Goal: Obtain resource: Download file/media

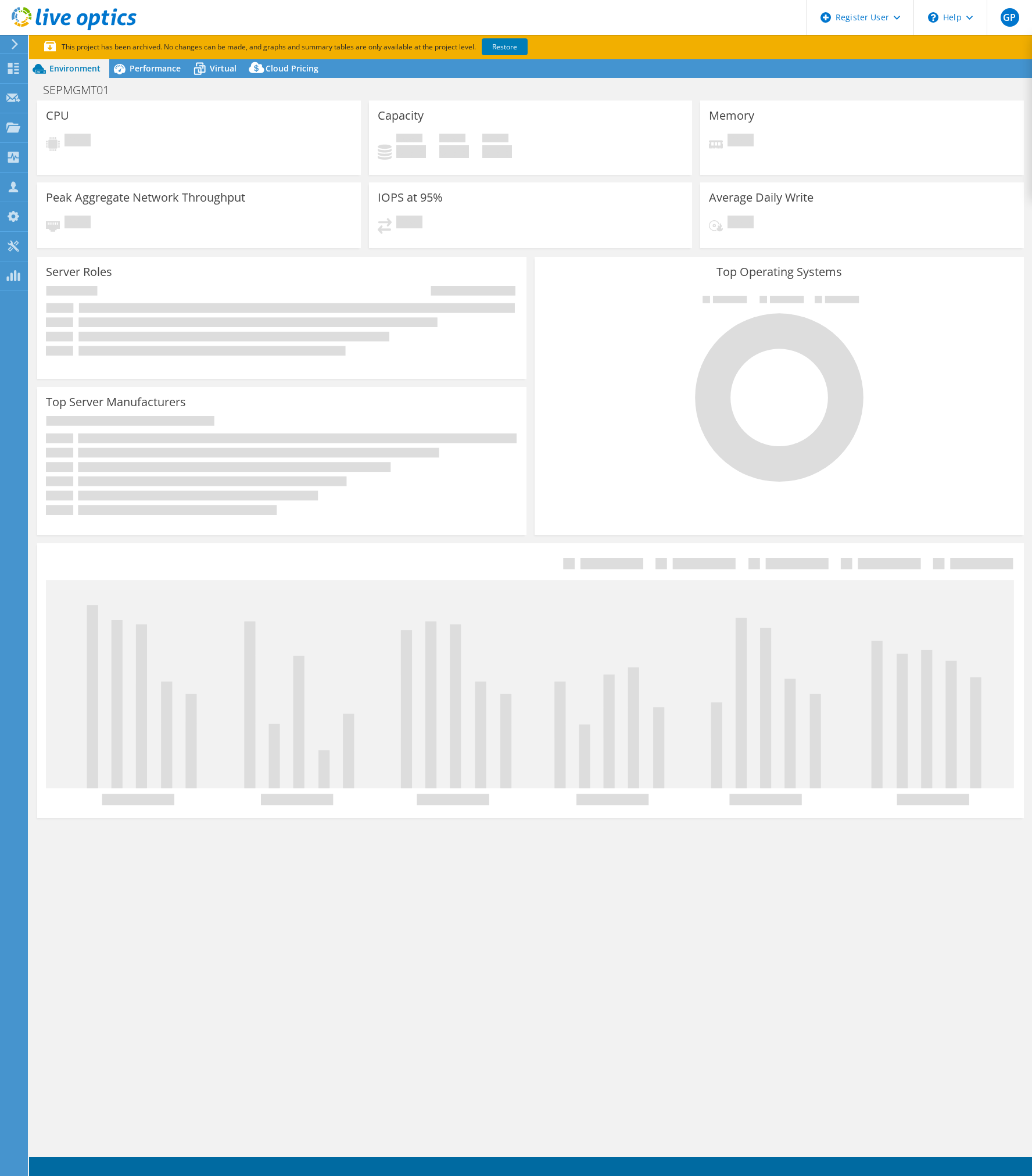
select select "USD"
select select "EUFrankfurt"
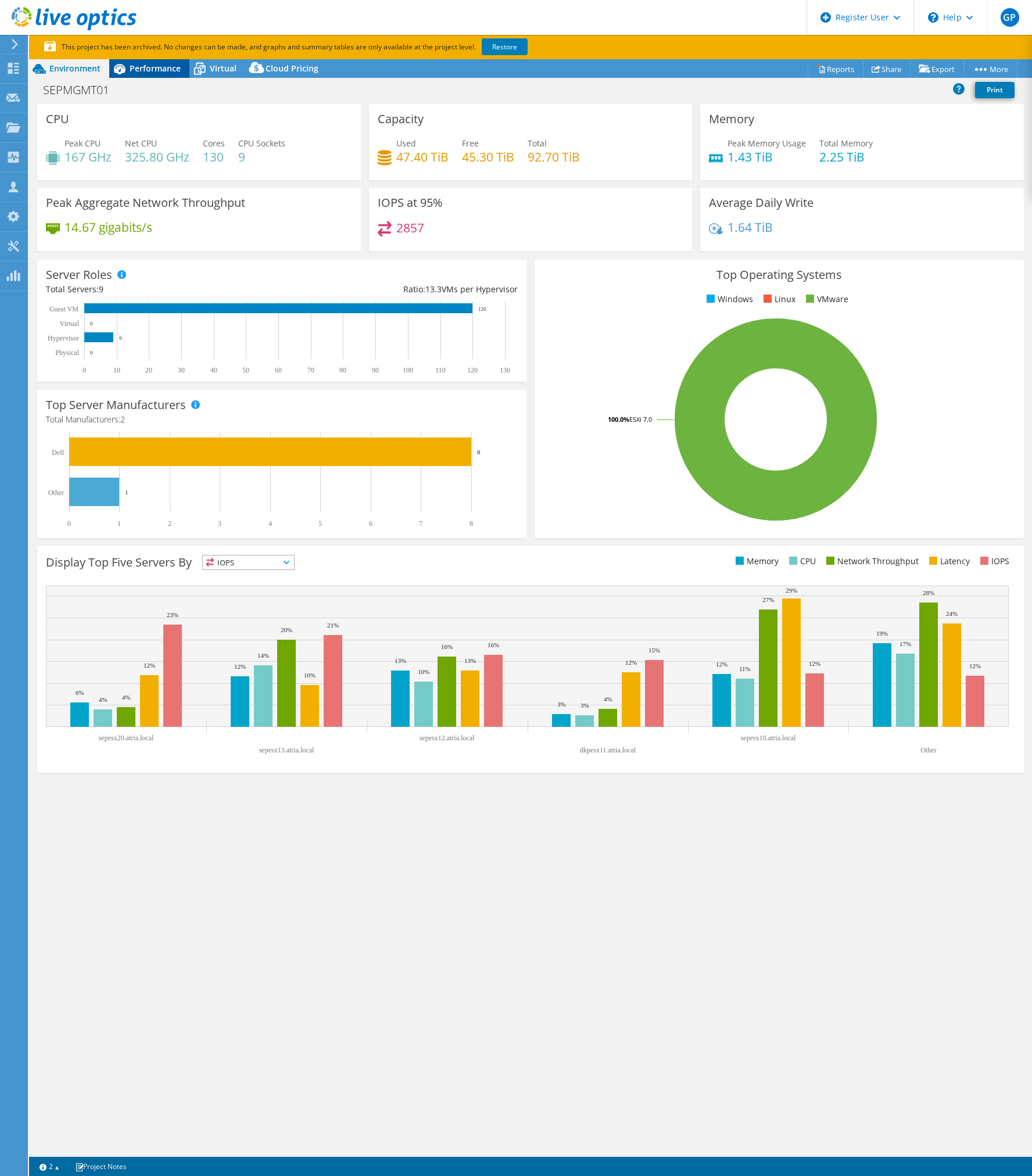
click at [139, 65] on span "Performance" at bounding box center [155, 68] width 51 height 11
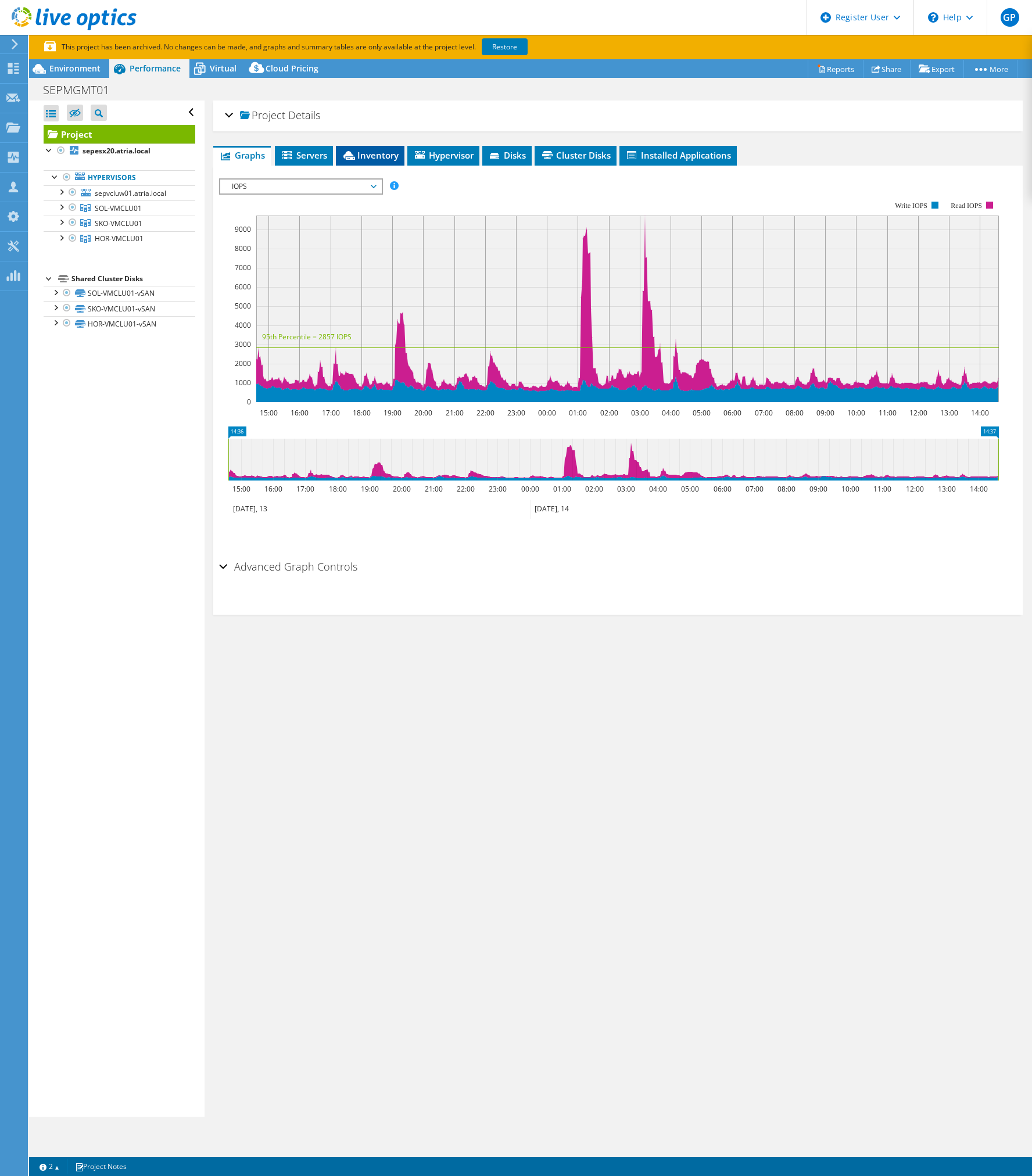
click at [360, 154] on span "Inventory" at bounding box center [370, 155] width 57 height 12
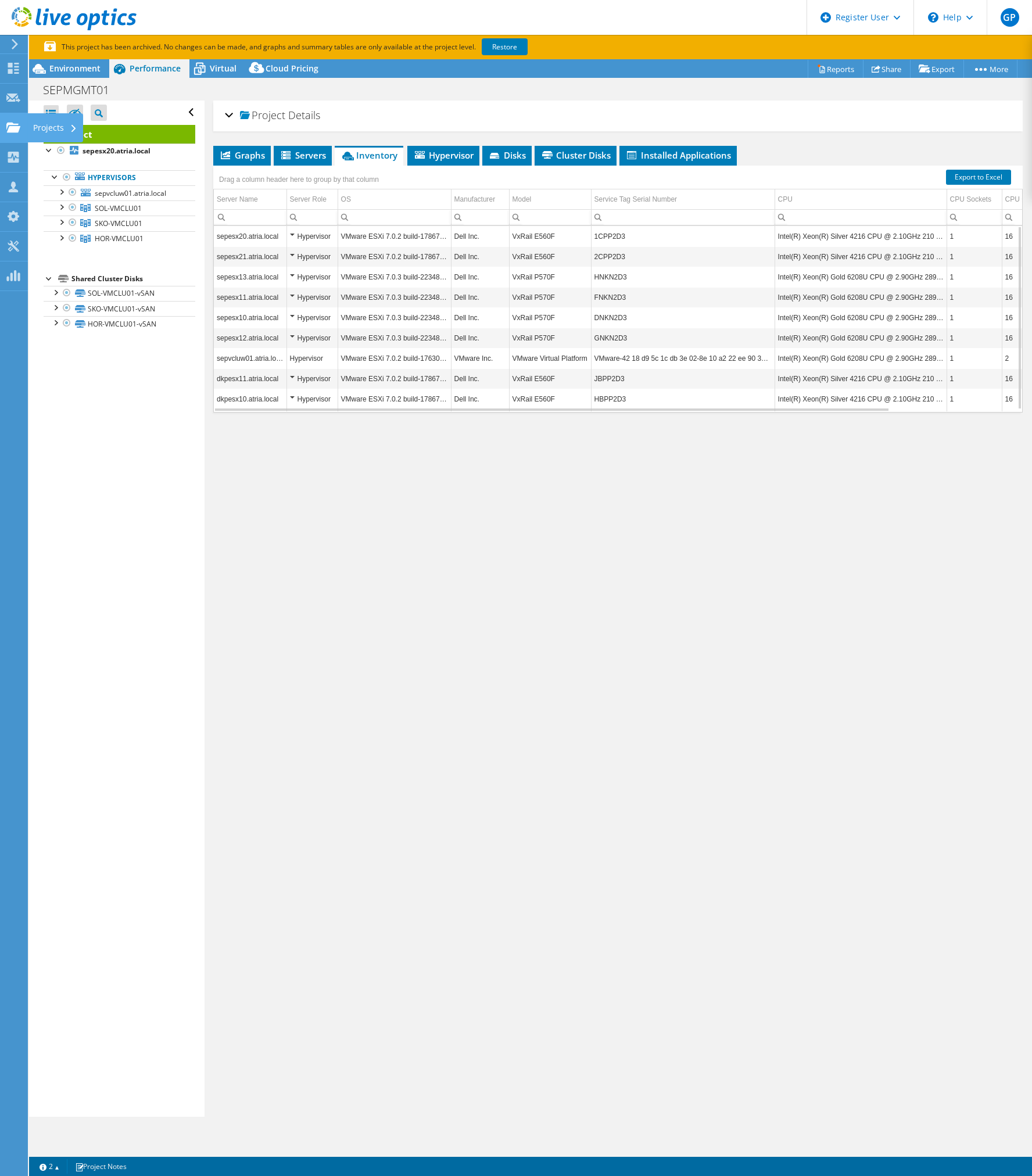
click at [15, 129] on use at bounding box center [13, 127] width 14 height 10
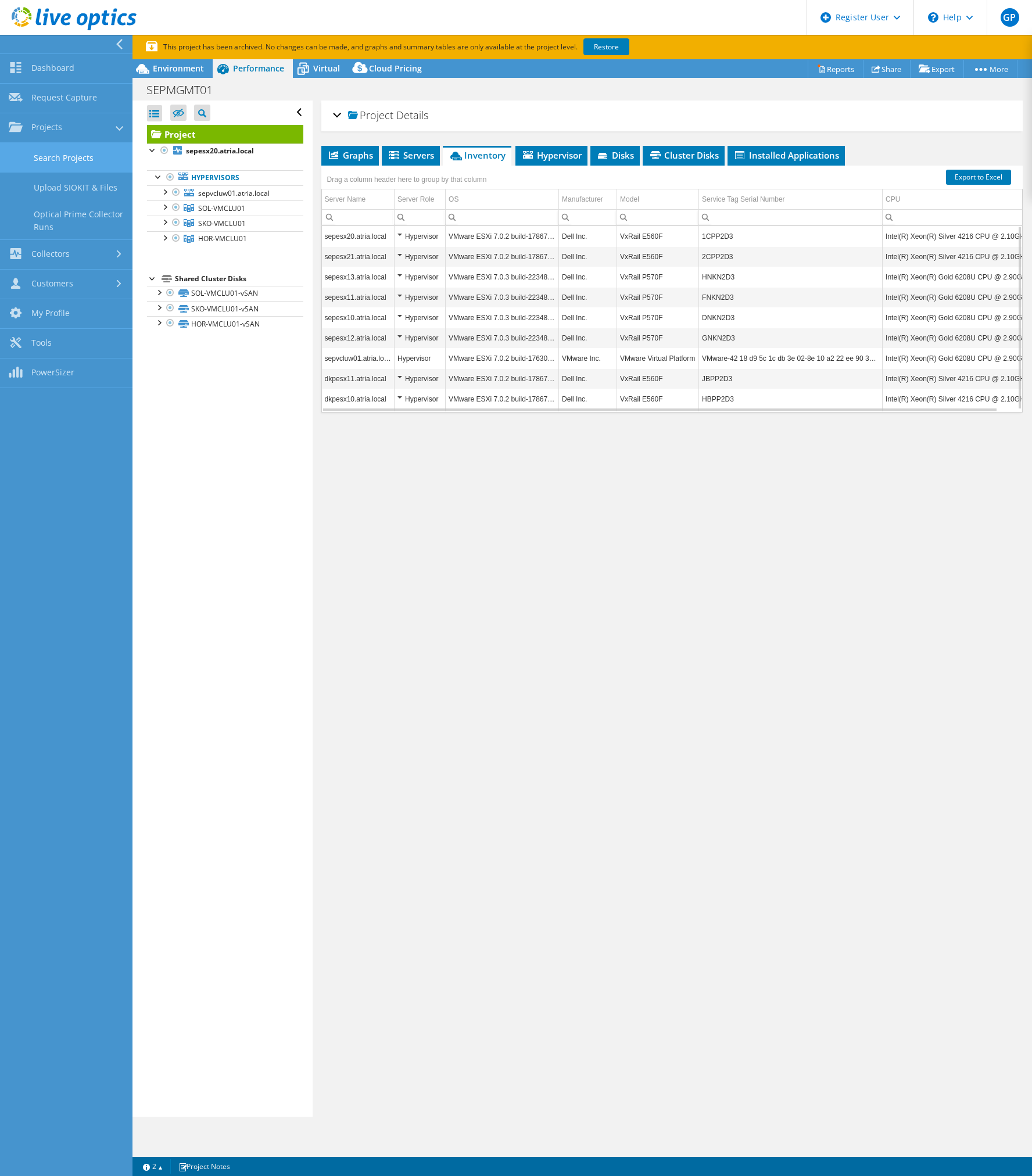
click at [88, 162] on link "Search Projects" at bounding box center [66, 158] width 133 height 30
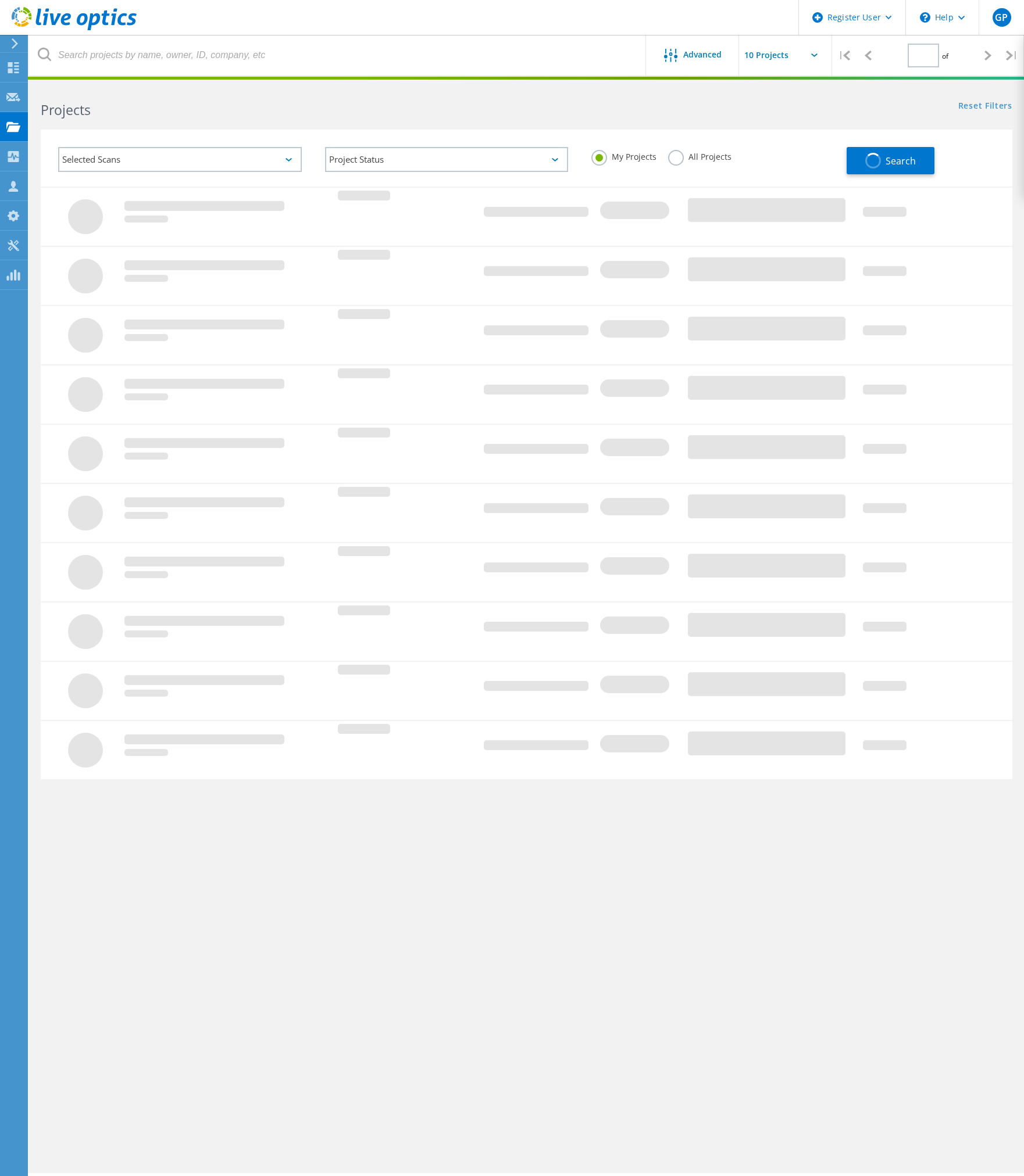
type input "1"
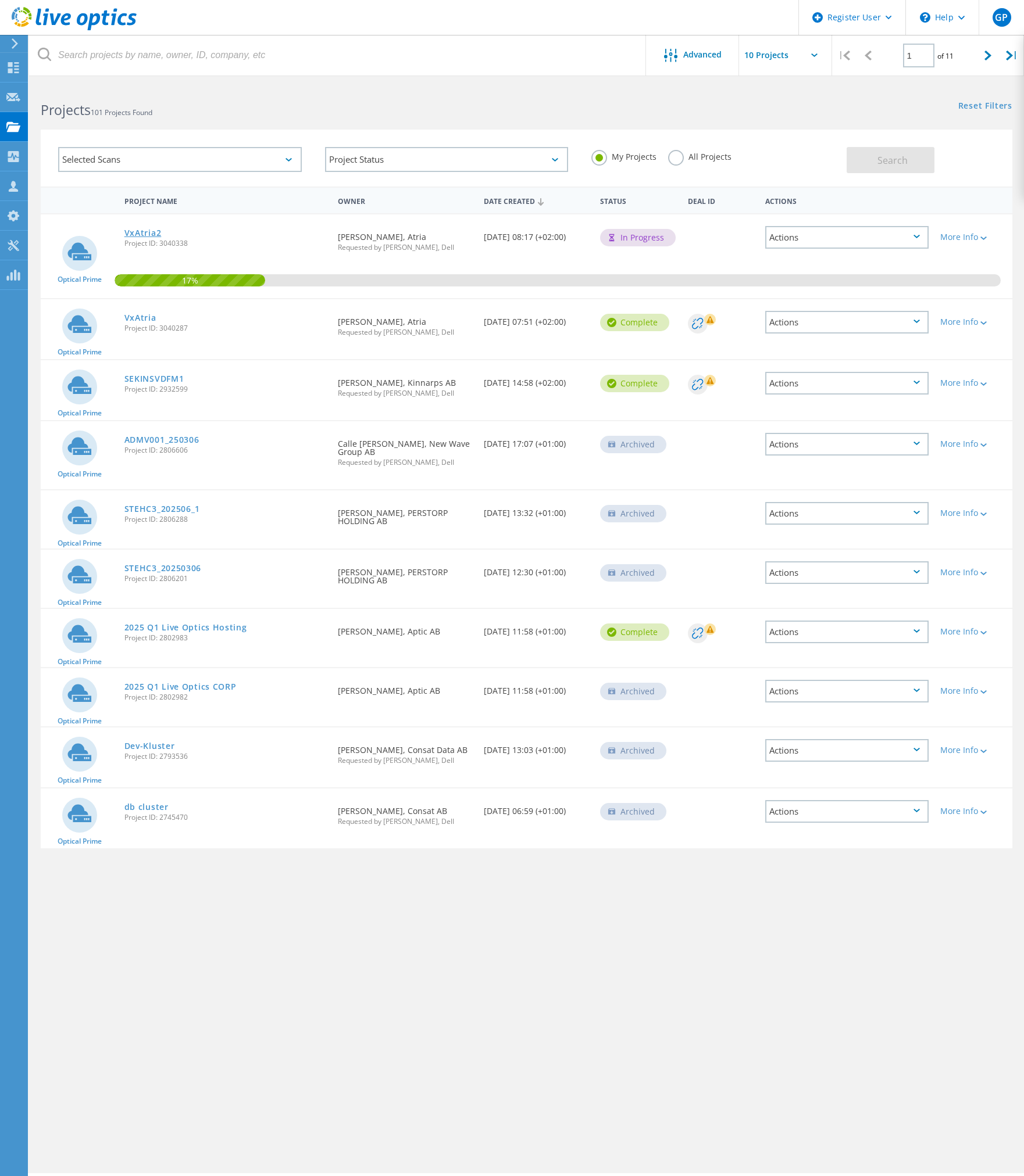
click at [141, 235] on link "VxAtria2" at bounding box center [143, 233] width 37 height 8
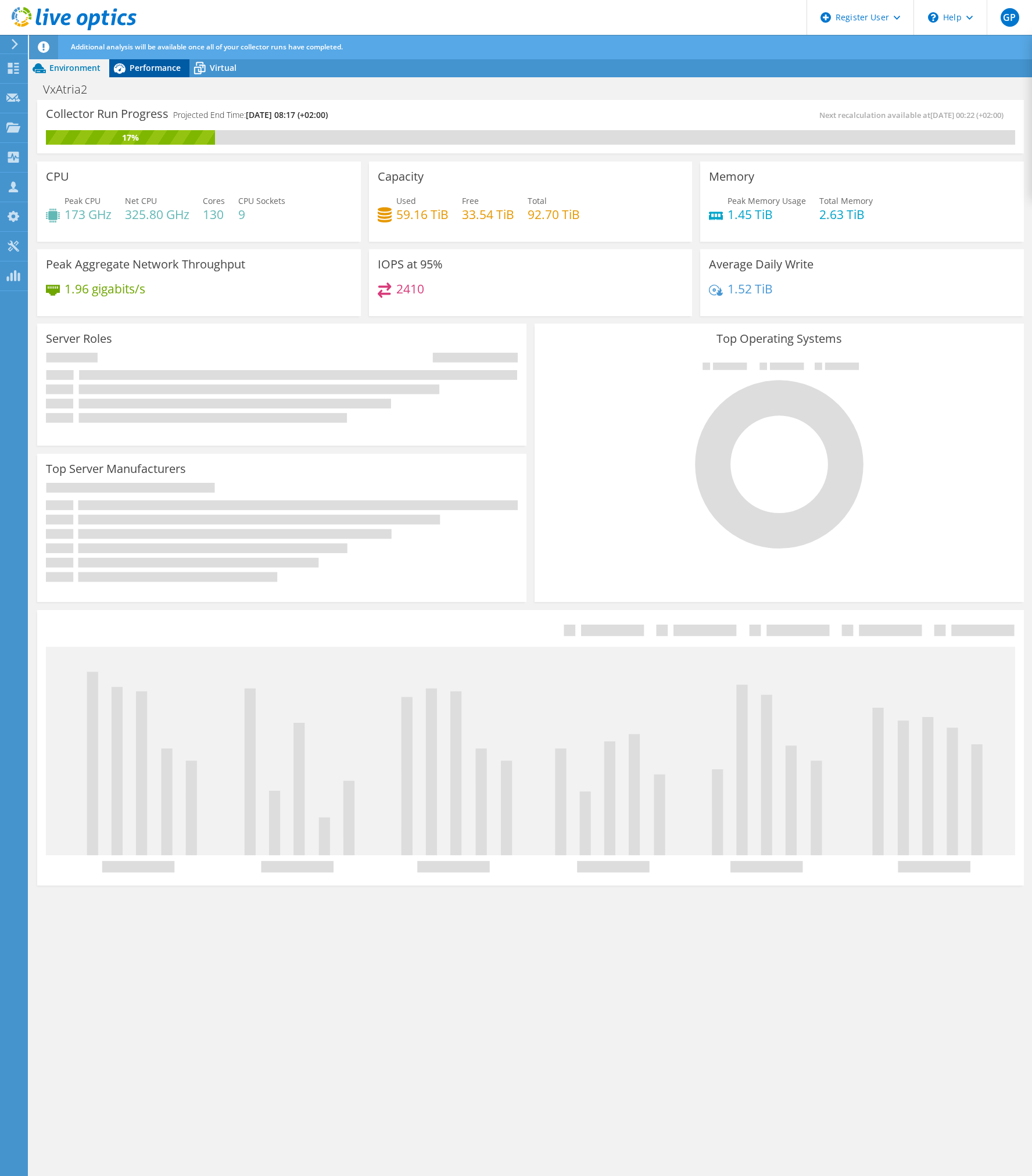
click at [163, 70] on span "Performance" at bounding box center [155, 67] width 51 height 11
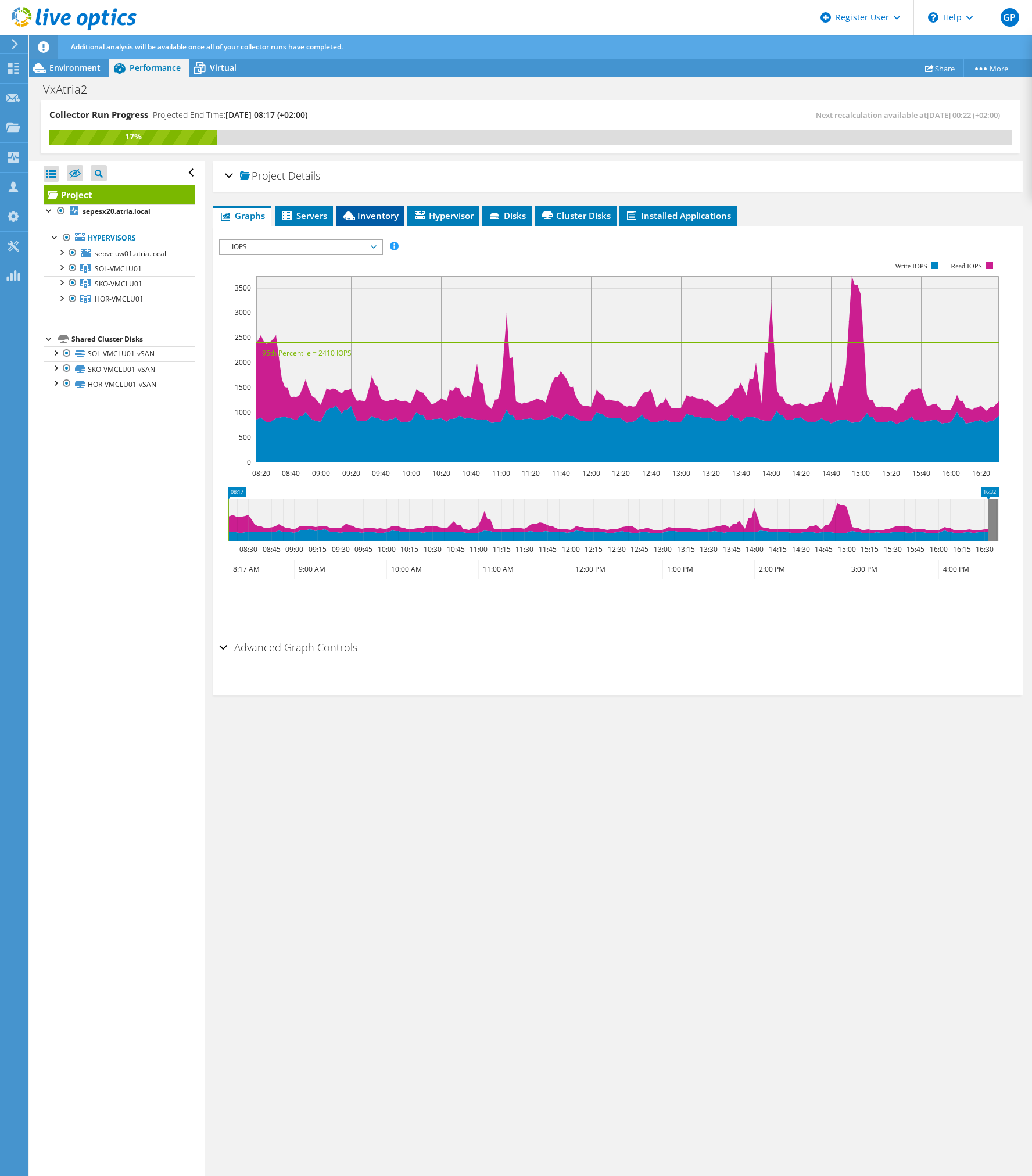
click at [364, 216] on span "Inventory" at bounding box center [370, 216] width 57 height 12
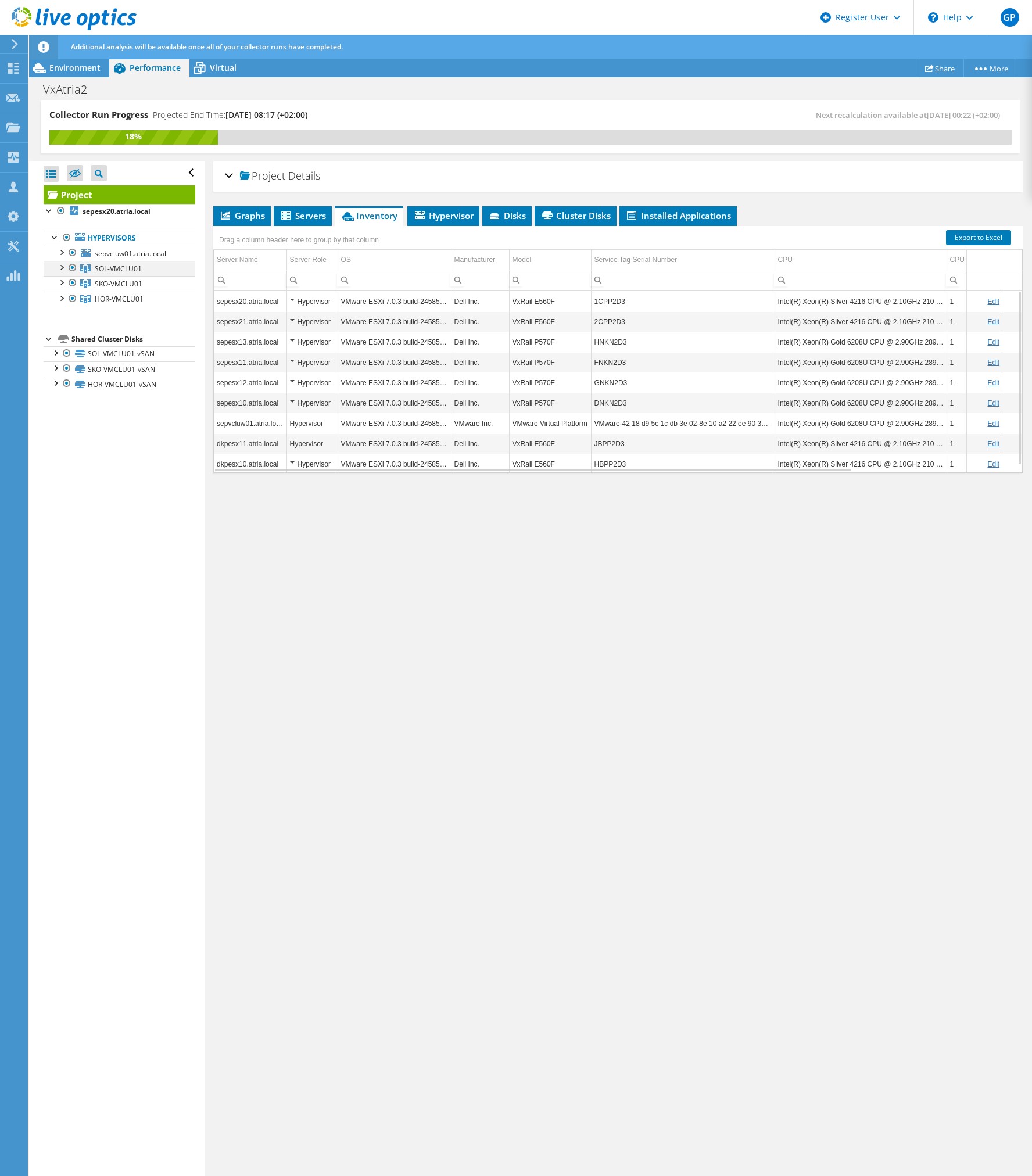
click at [63, 267] on div at bounding box center [61, 267] width 12 height 12
click at [61, 313] on div at bounding box center [61, 313] width 12 height 12
click at [61, 392] on div at bounding box center [61, 389] width 12 height 12
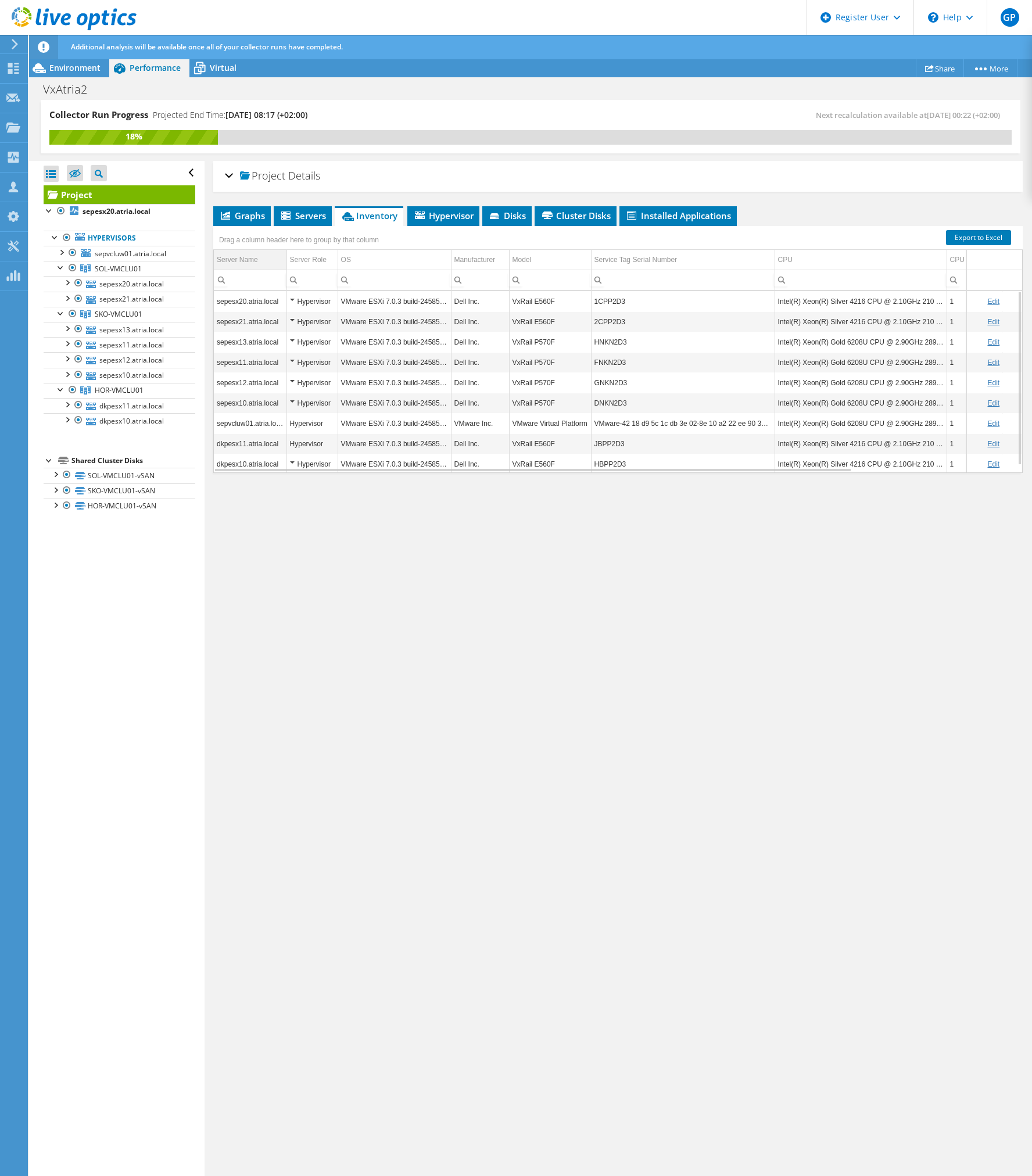
click at [275, 258] on td "Server Name" at bounding box center [250, 260] width 73 height 20
drag, startPoint x: 217, startPoint y: 302, endPoint x: 501, endPoint y: 309, distance: 284.1
click at [501, 309] on tr "dkpesx10.atria.local Hypervisor VMware ESXi 7.0.3 build-24585291 Dell Inc. VxRa…" at bounding box center [715, 301] width 1003 height 20
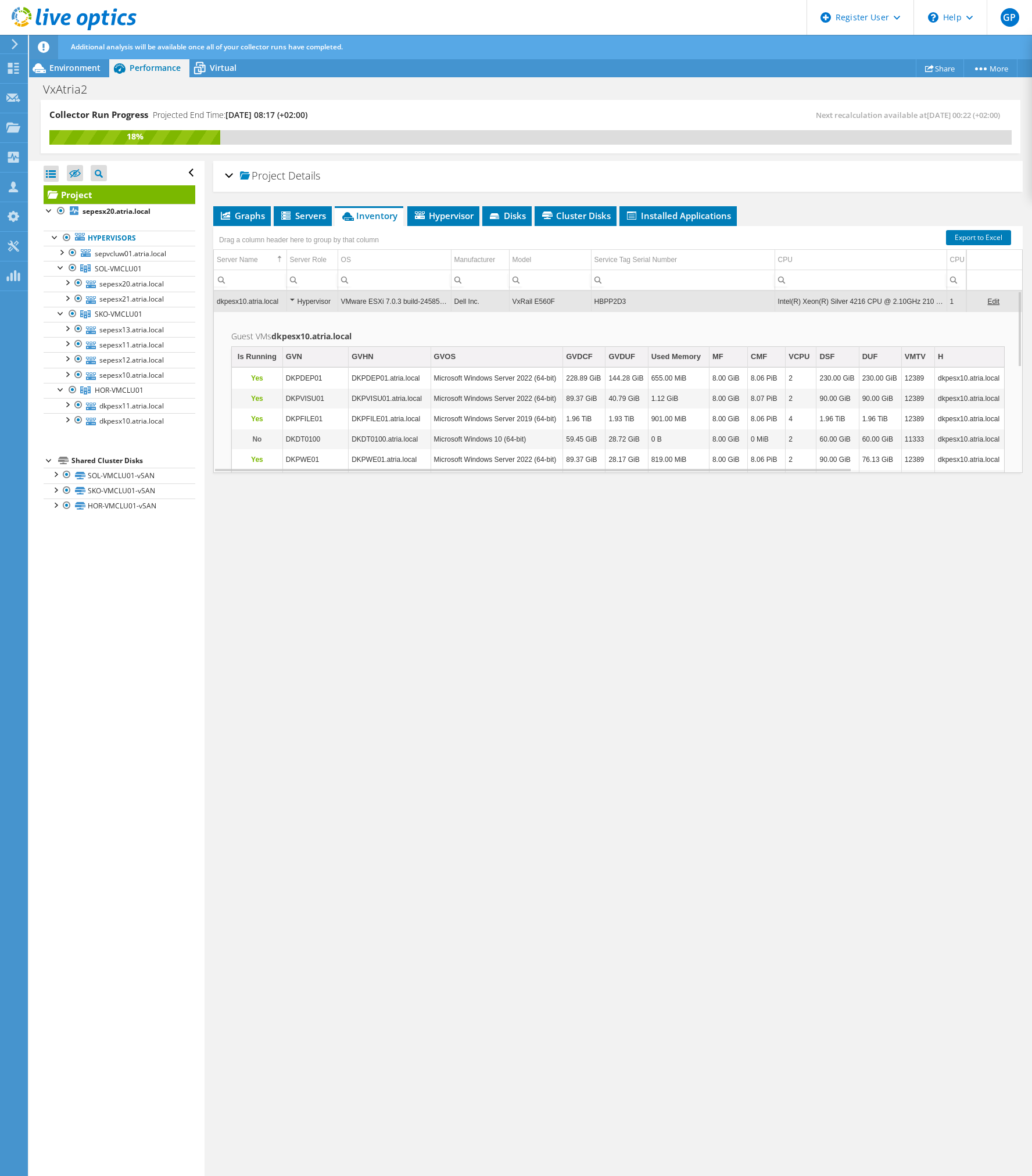
click at [557, 726] on div "Project Details Prepared for: Tobias Hansen, tobias.hansen@atria.com Account At…" at bounding box center [618, 669] width 827 height 1016
click at [609, 303] on td "HBPP2D3" at bounding box center [683, 301] width 183 height 20
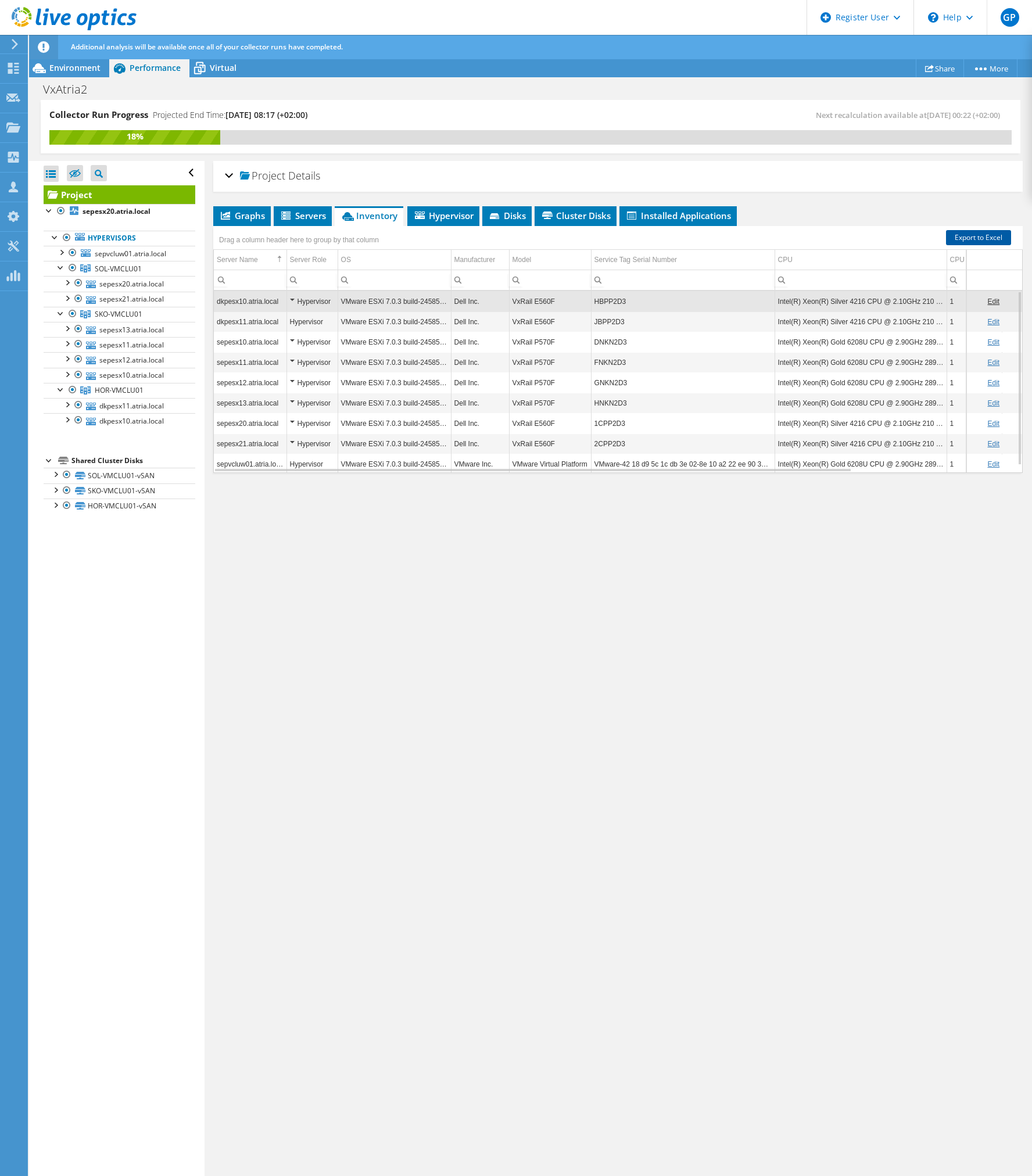
click at [981, 235] on link "Export to Excel" at bounding box center [978, 238] width 65 height 15
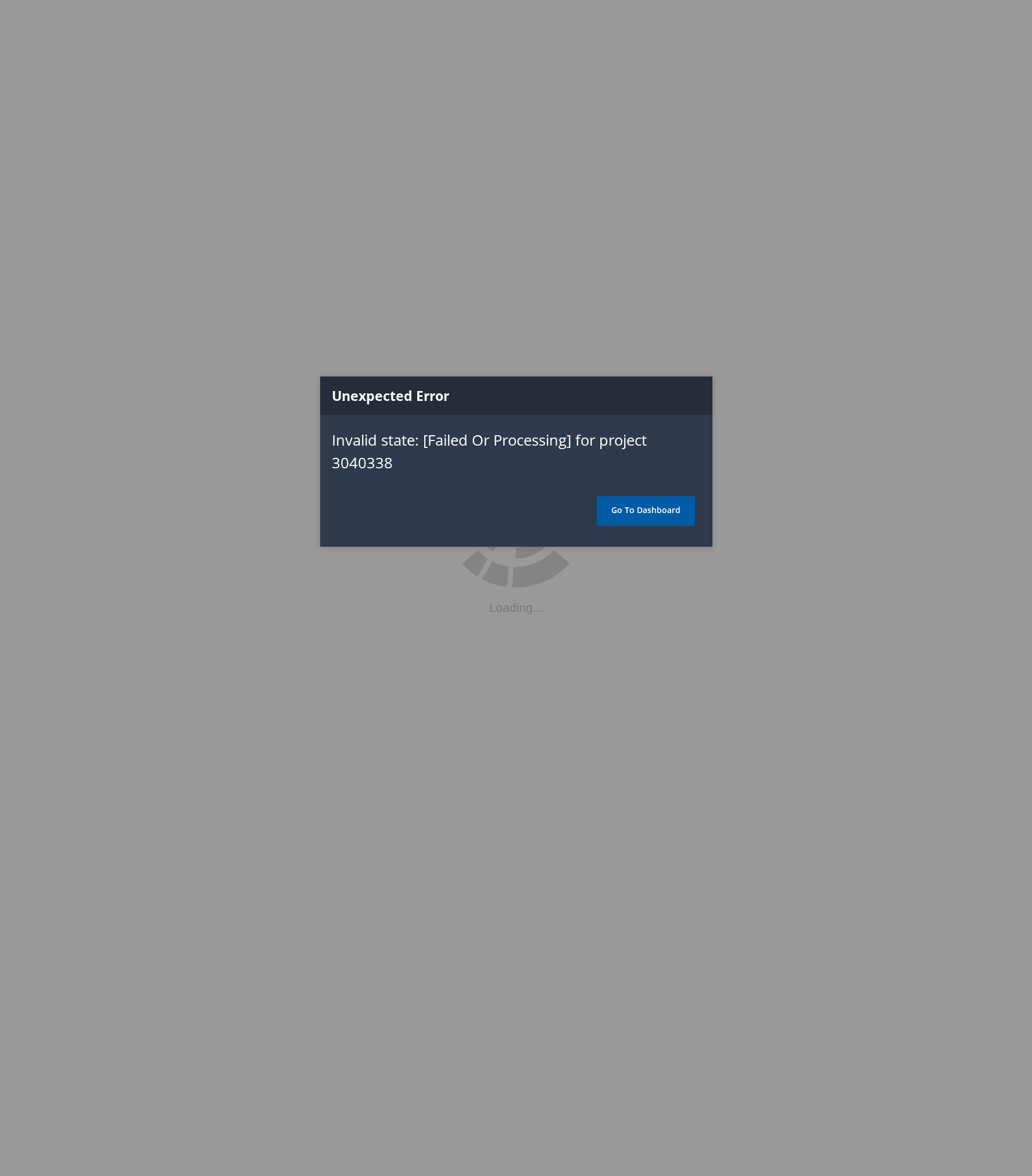
click at [666, 513] on link "Go To Dashboard" at bounding box center [646, 511] width 98 height 29
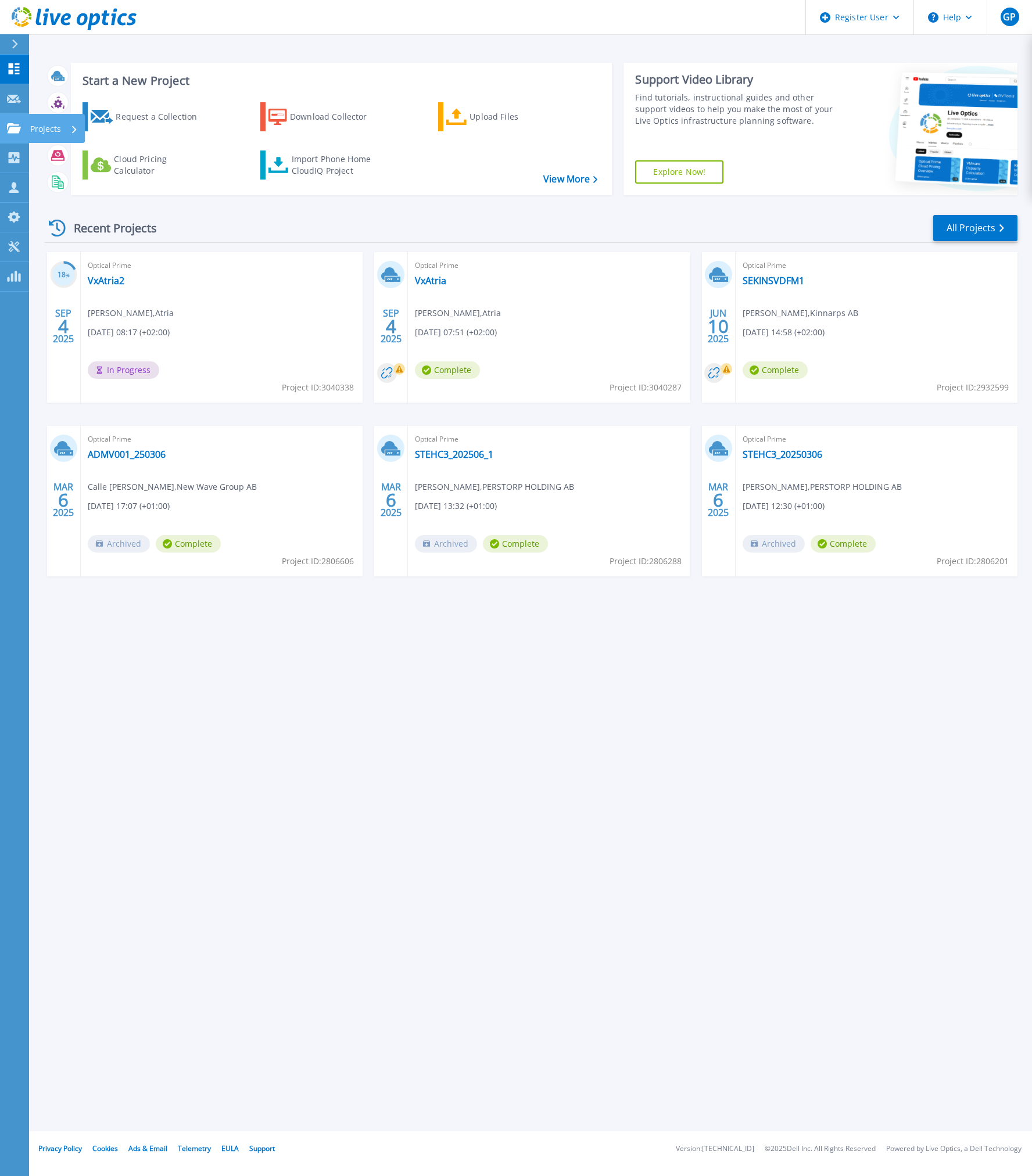
click at [20, 130] on icon at bounding box center [14, 128] width 14 height 10
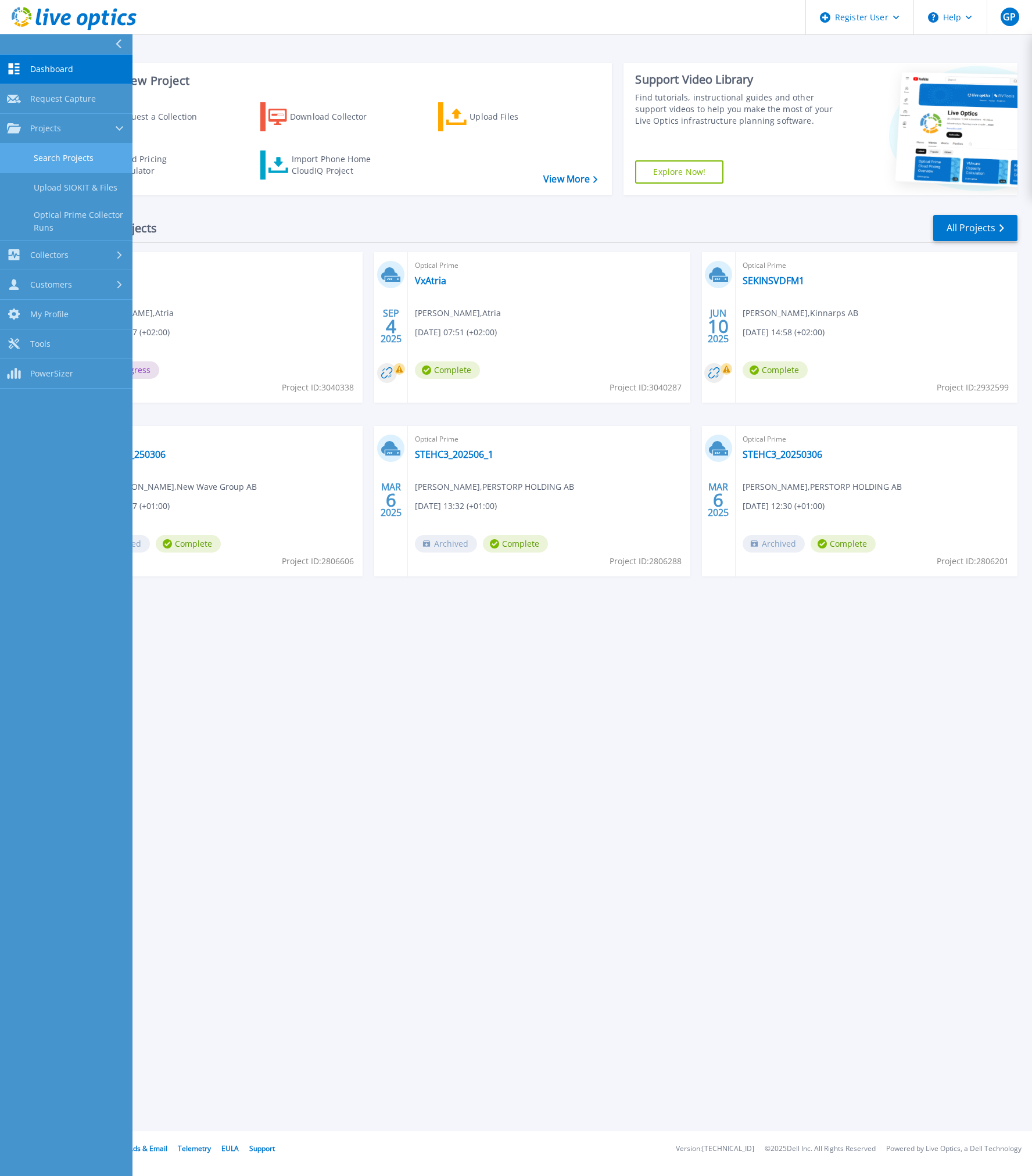
click at [73, 154] on link "Search Projects" at bounding box center [66, 158] width 133 height 30
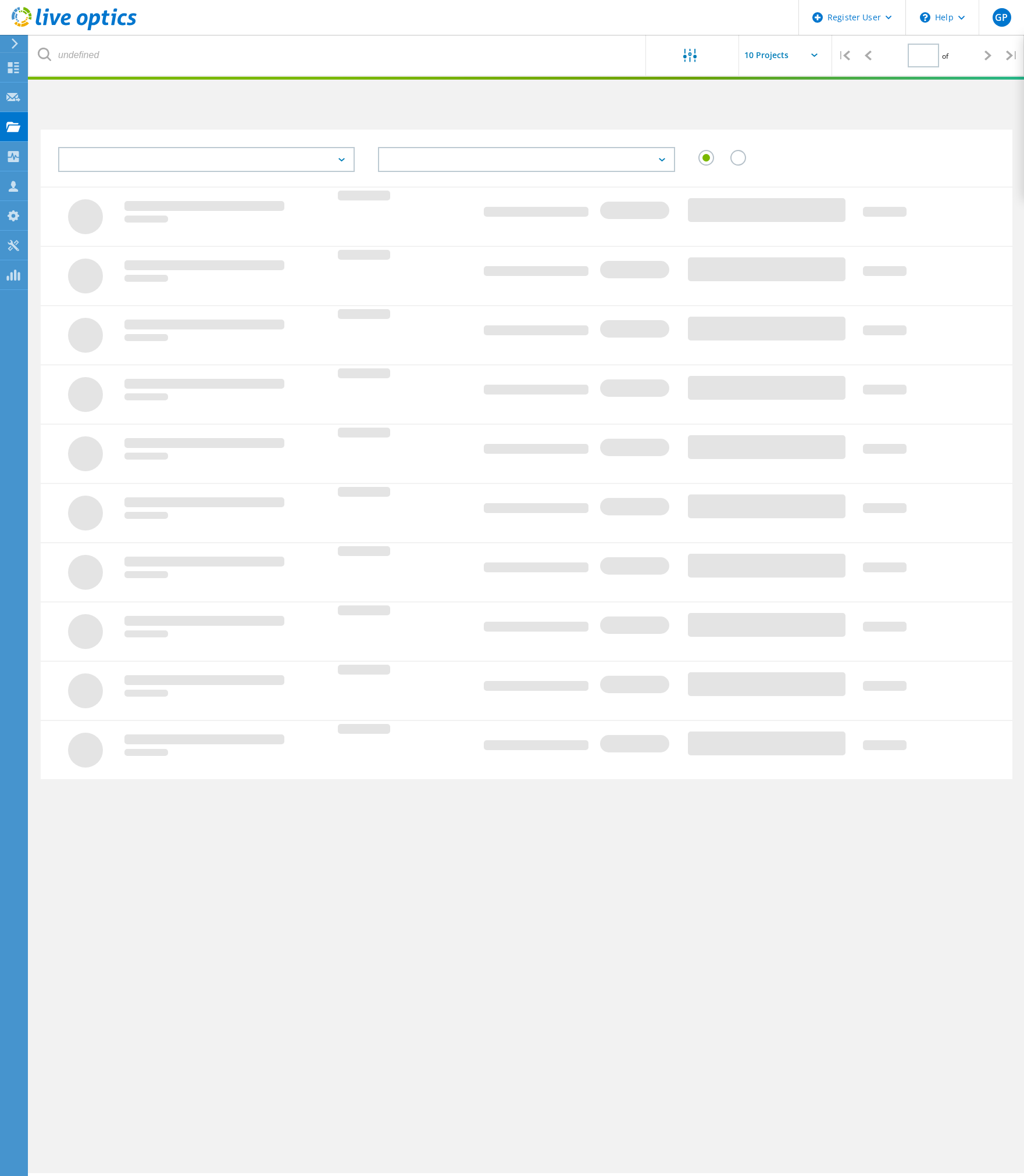
type input "1"
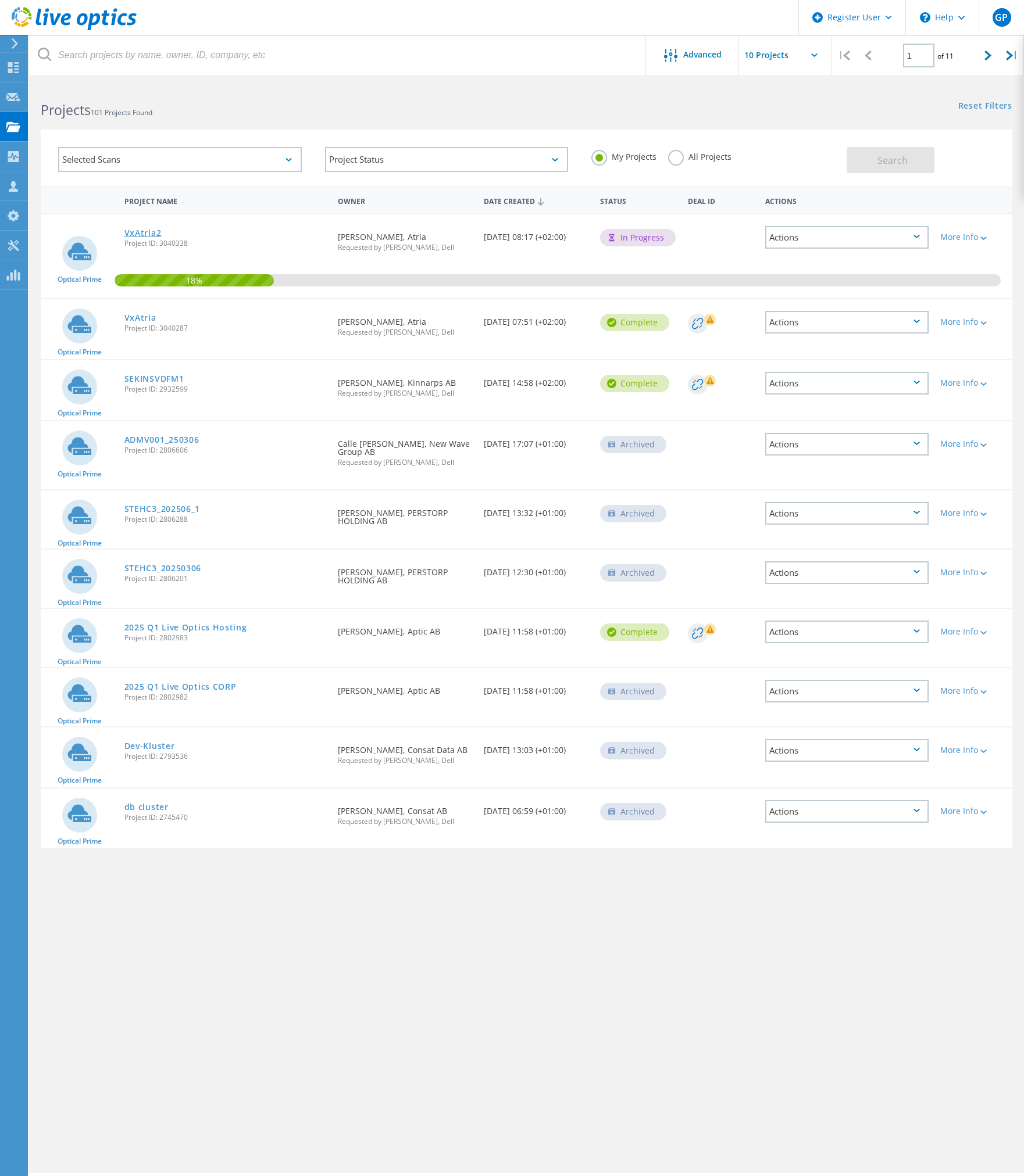
click at [135, 233] on link "VxAtria2" at bounding box center [143, 233] width 37 height 8
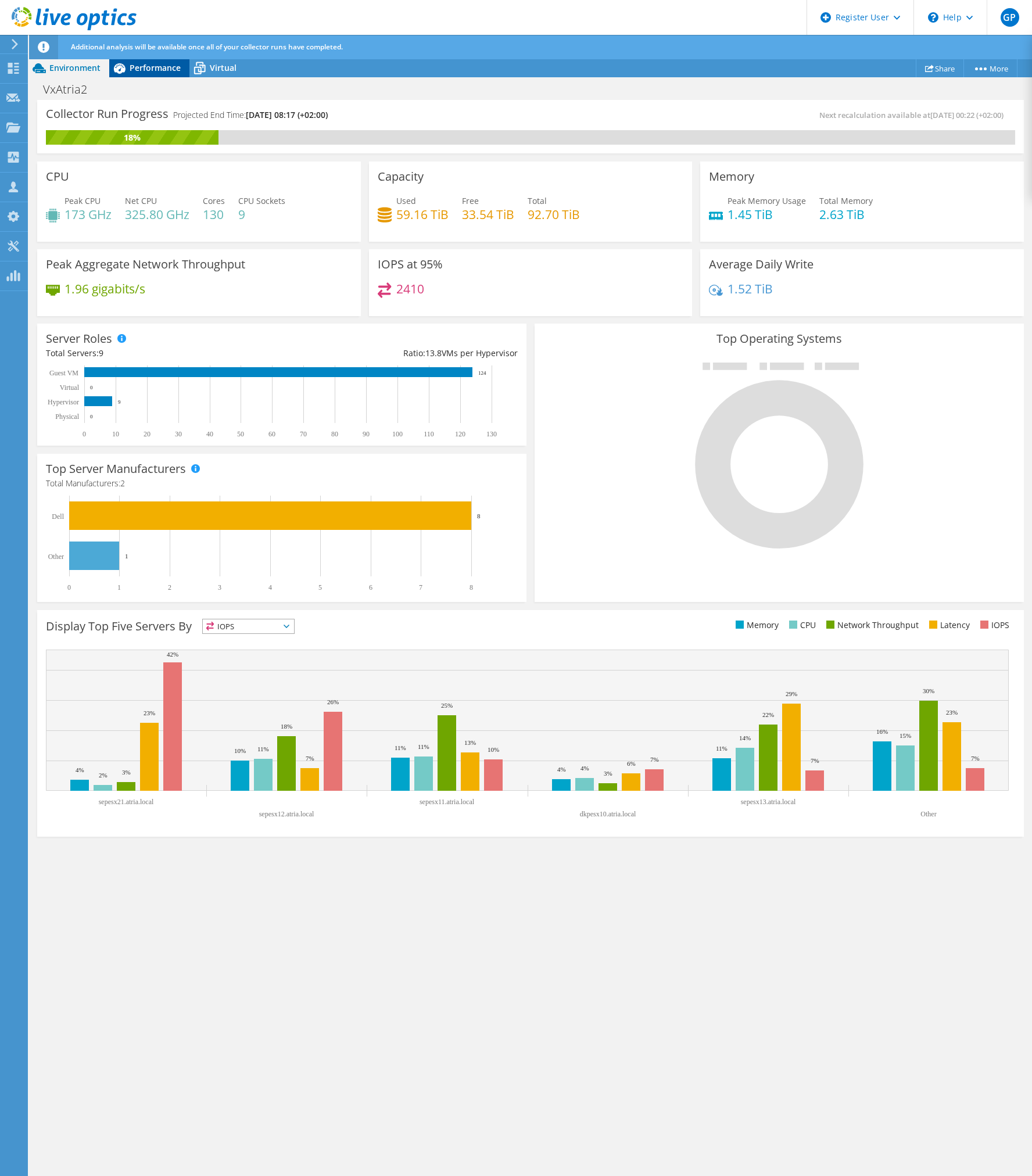
click at [137, 71] on span "Performance" at bounding box center [155, 67] width 51 height 11
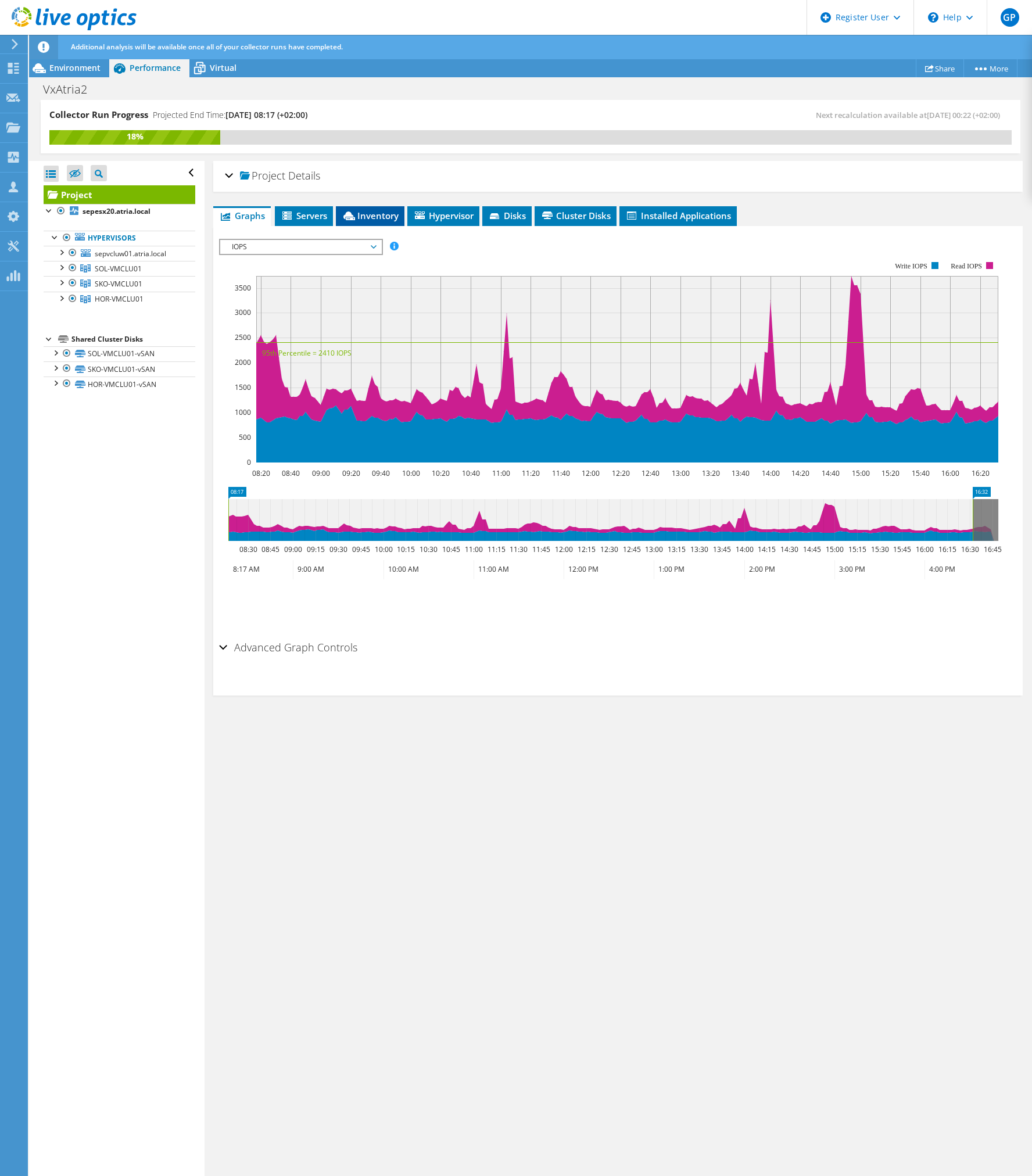
click at [369, 211] on span "Inventory" at bounding box center [370, 216] width 57 height 12
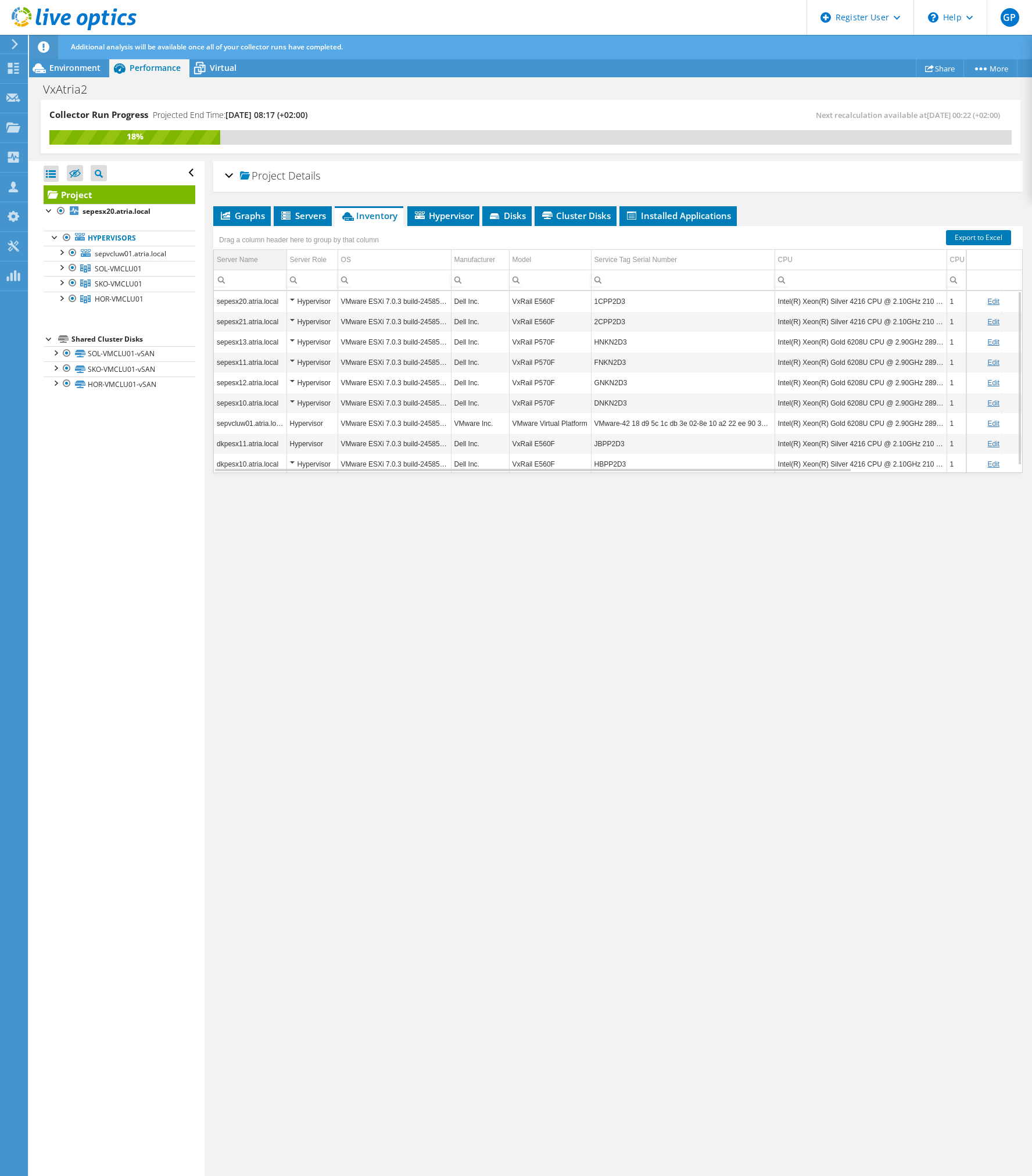
click at [255, 260] on div "Server Name" at bounding box center [237, 260] width 41 height 14
click at [965, 232] on link "Export to Excel" at bounding box center [978, 238] width 65 height 15
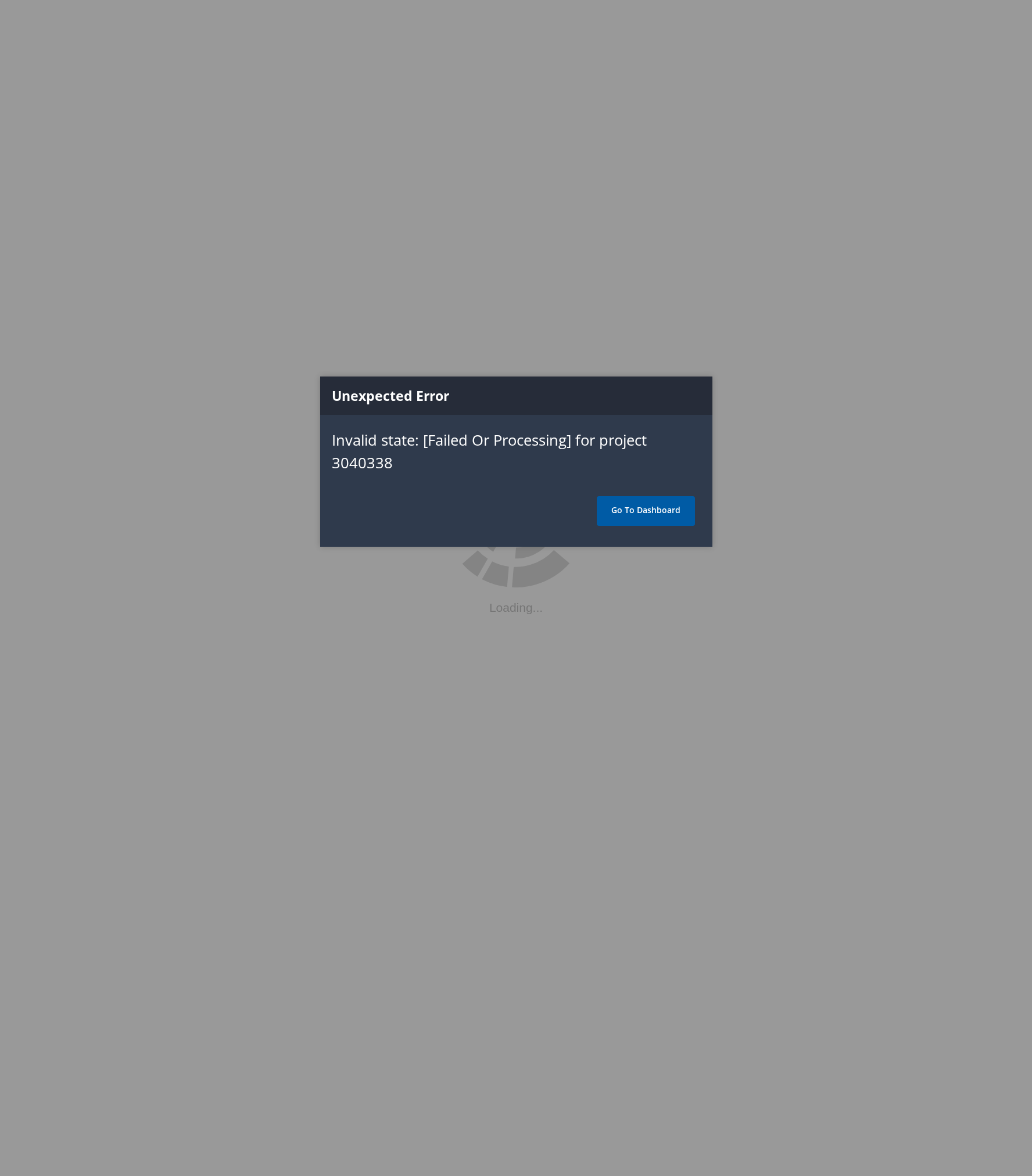
click at [684, 514] on link "Go To Dashboard" at bounding box center [646, 511] width 98 height 29
drag, startPoint x: 597, startPoint y: 495, endPoint x: 592, endPoint y: 501, distance: 7.8
click at [638, 509] on link "Go To Dashboard" at bounding box center [646, 511] width 98 height 29
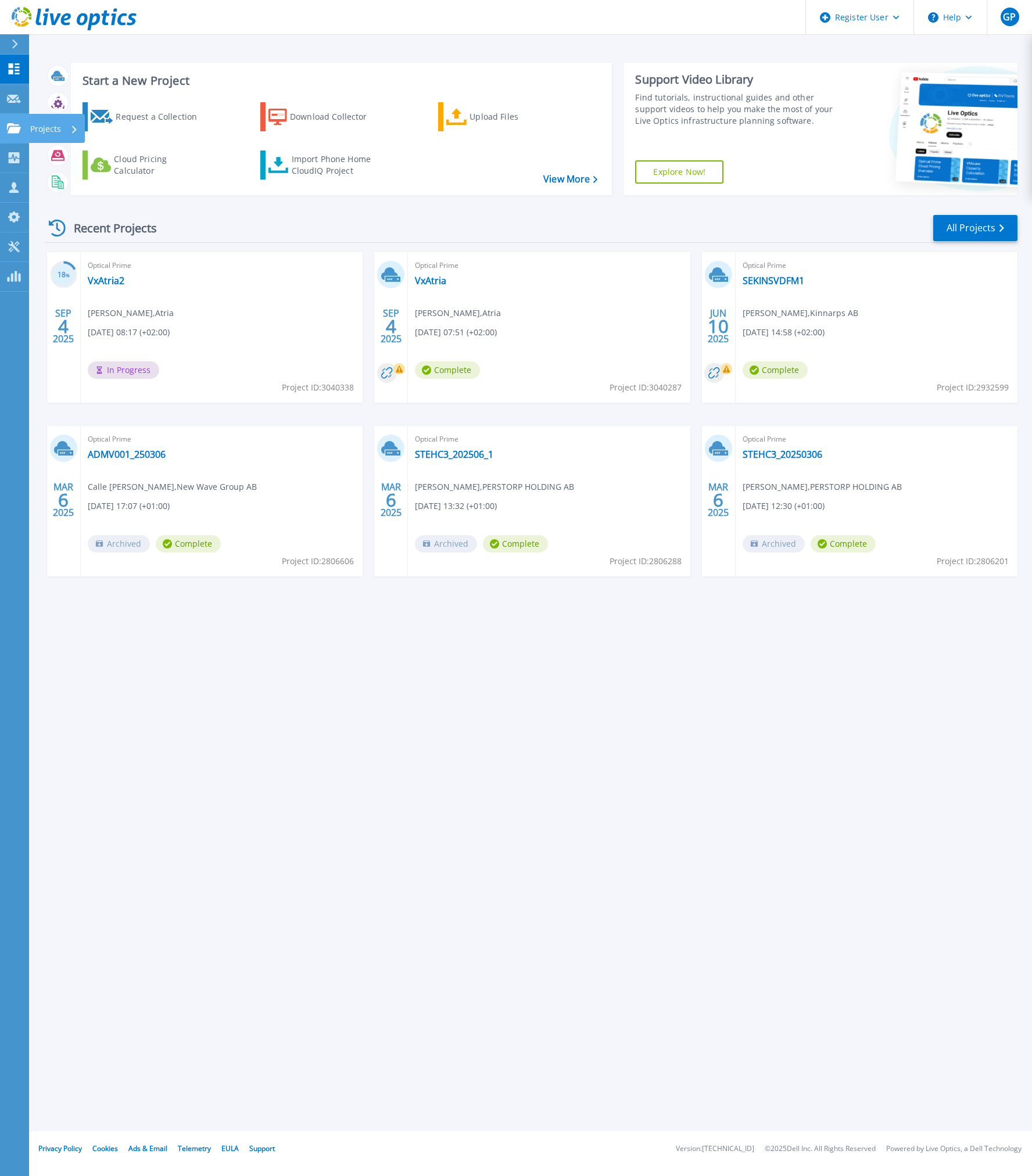
click at [23, 130] on link "Projects Projects" at bounding box center [14, 129] width 29 height 30
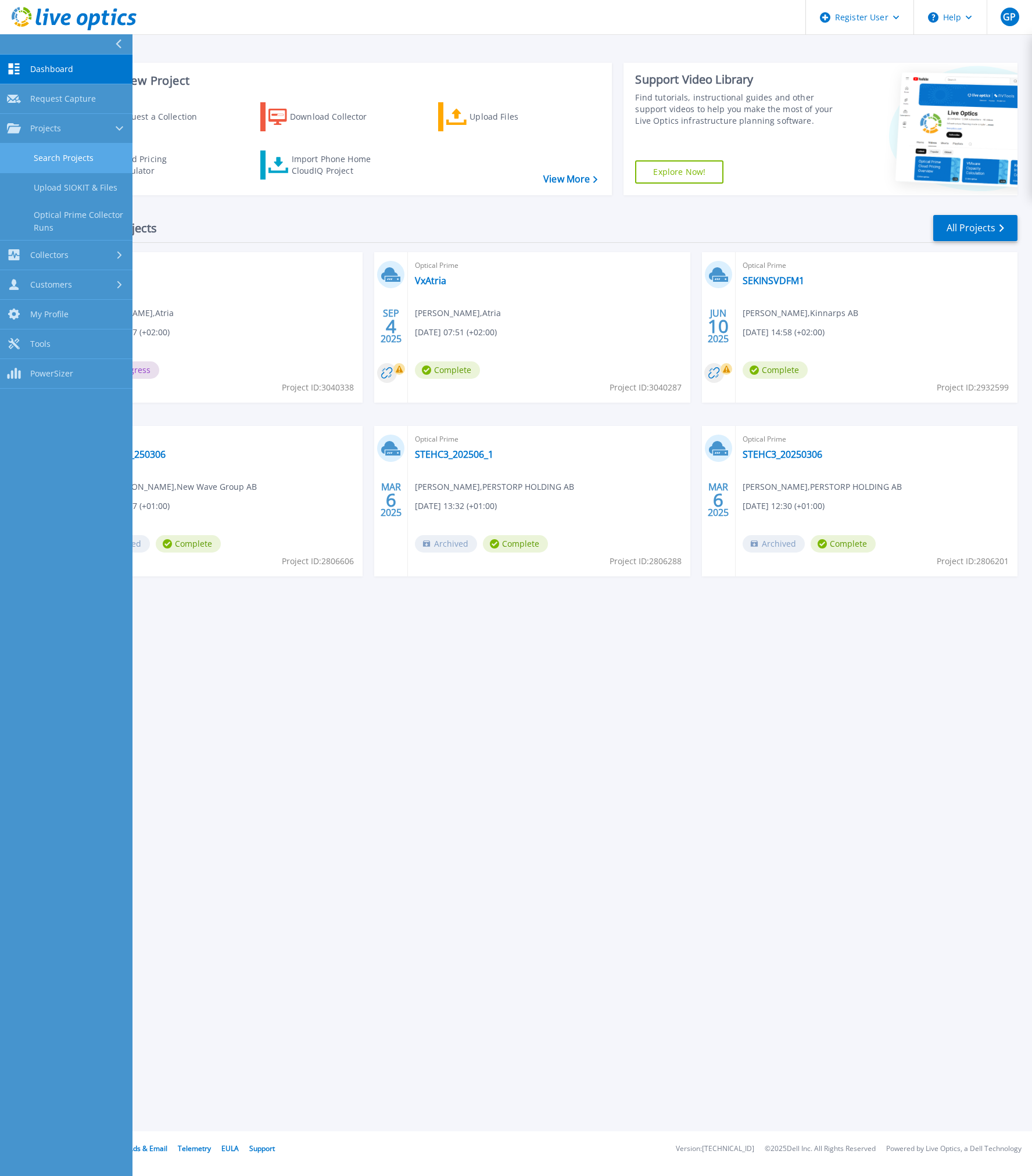
click at [35, 146] on link "Search Projects" at bounding box center [66, 158] width 133 height 30
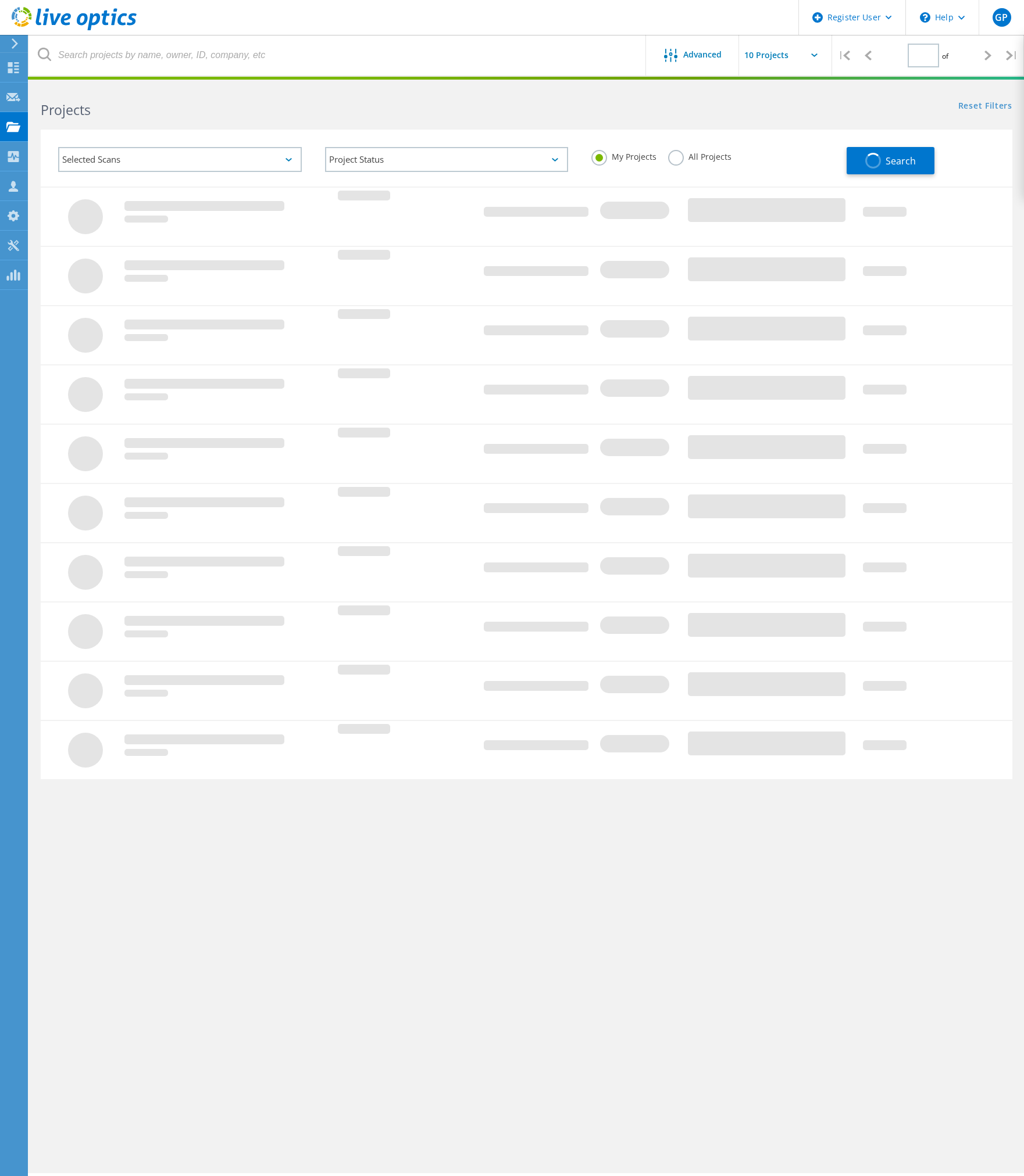
type input "1"
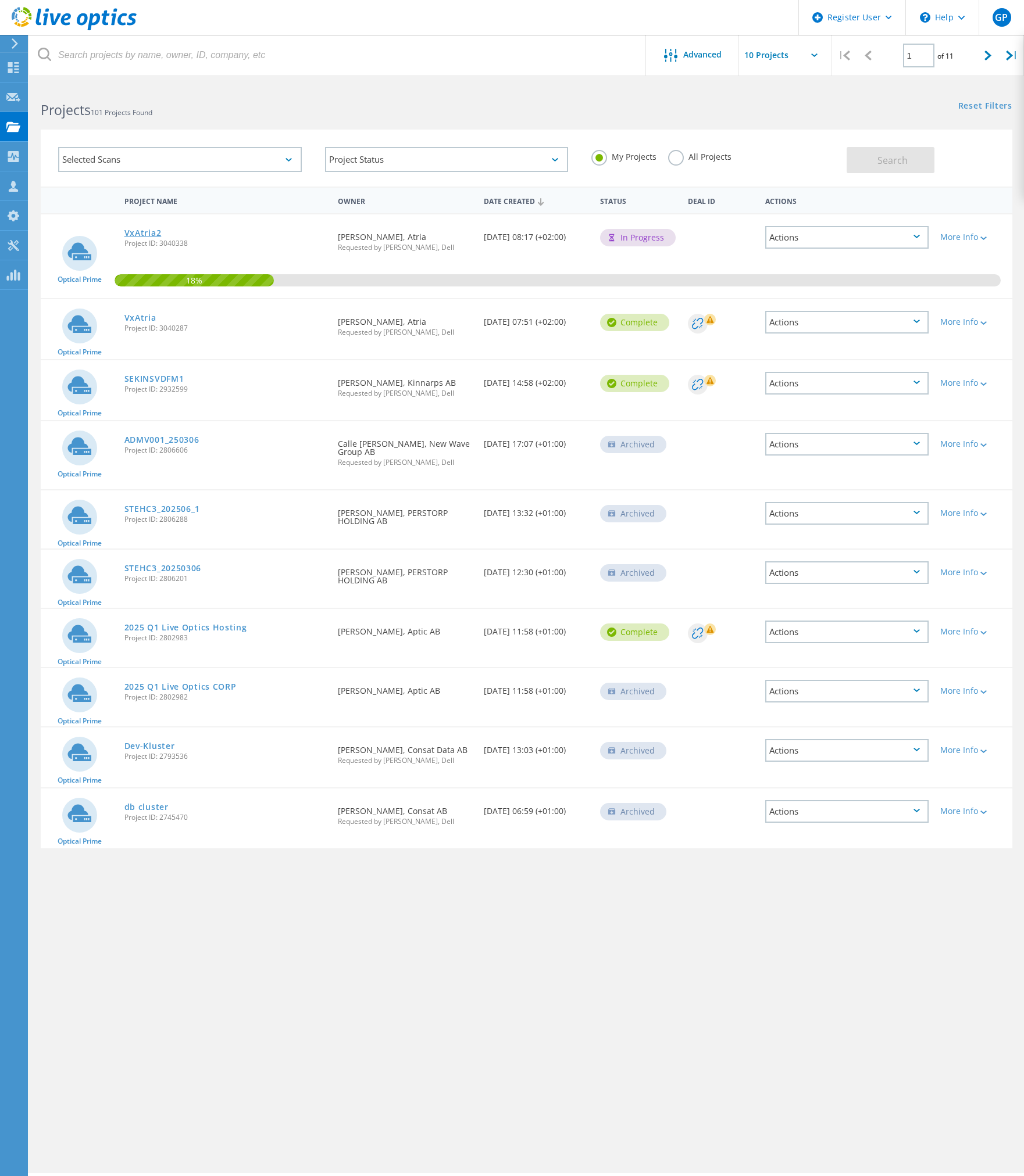
click at [151, 232] on link "VxAtria2" at bounding box center [143, 233] width 37 height 8
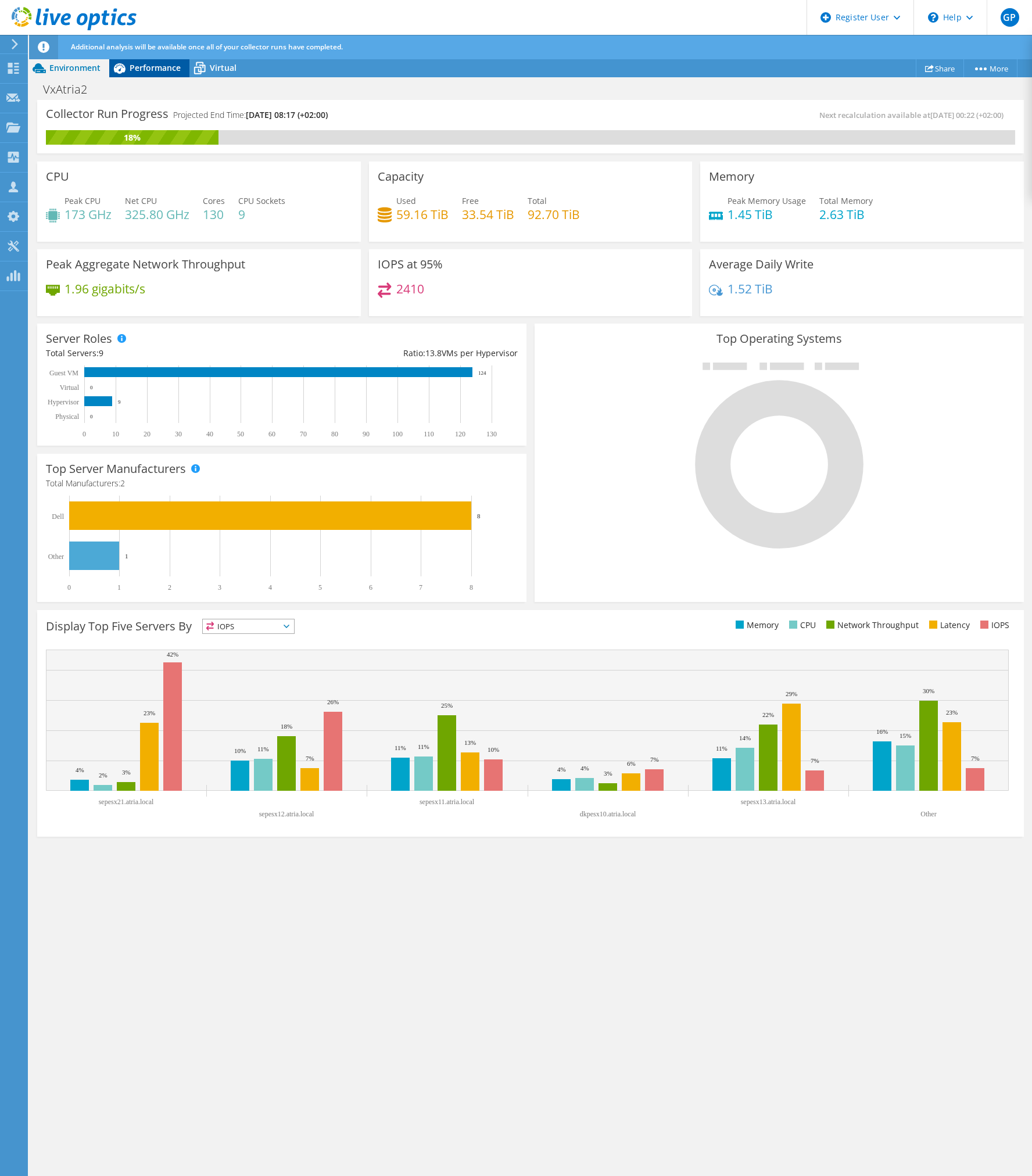
click at [133, 67] on span "Performance" at bounding box center [155, 67] width 51 height 11
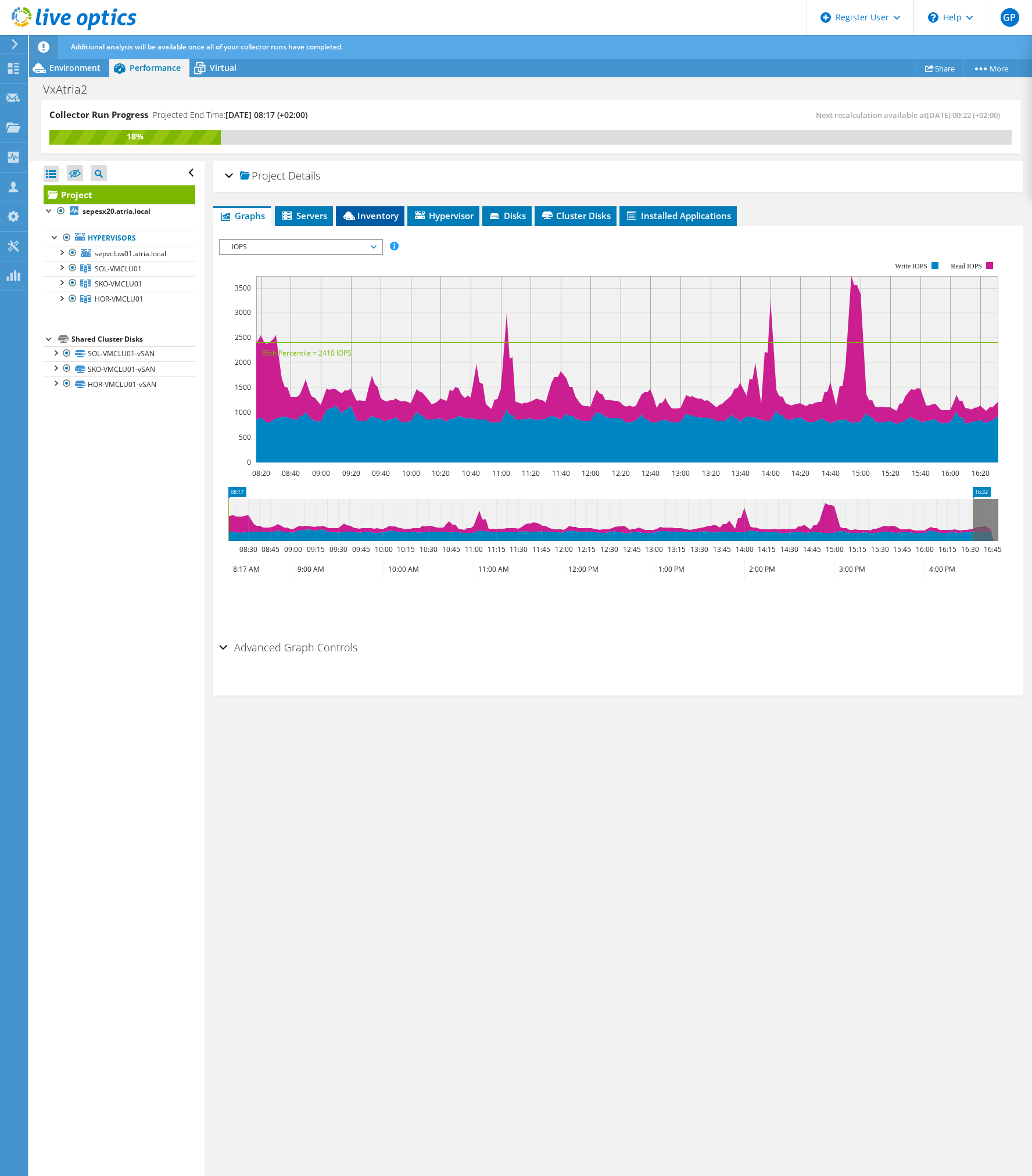
click at [380, 214] on span "Inventory" at bounding box center [370, 216] width 57 height 12
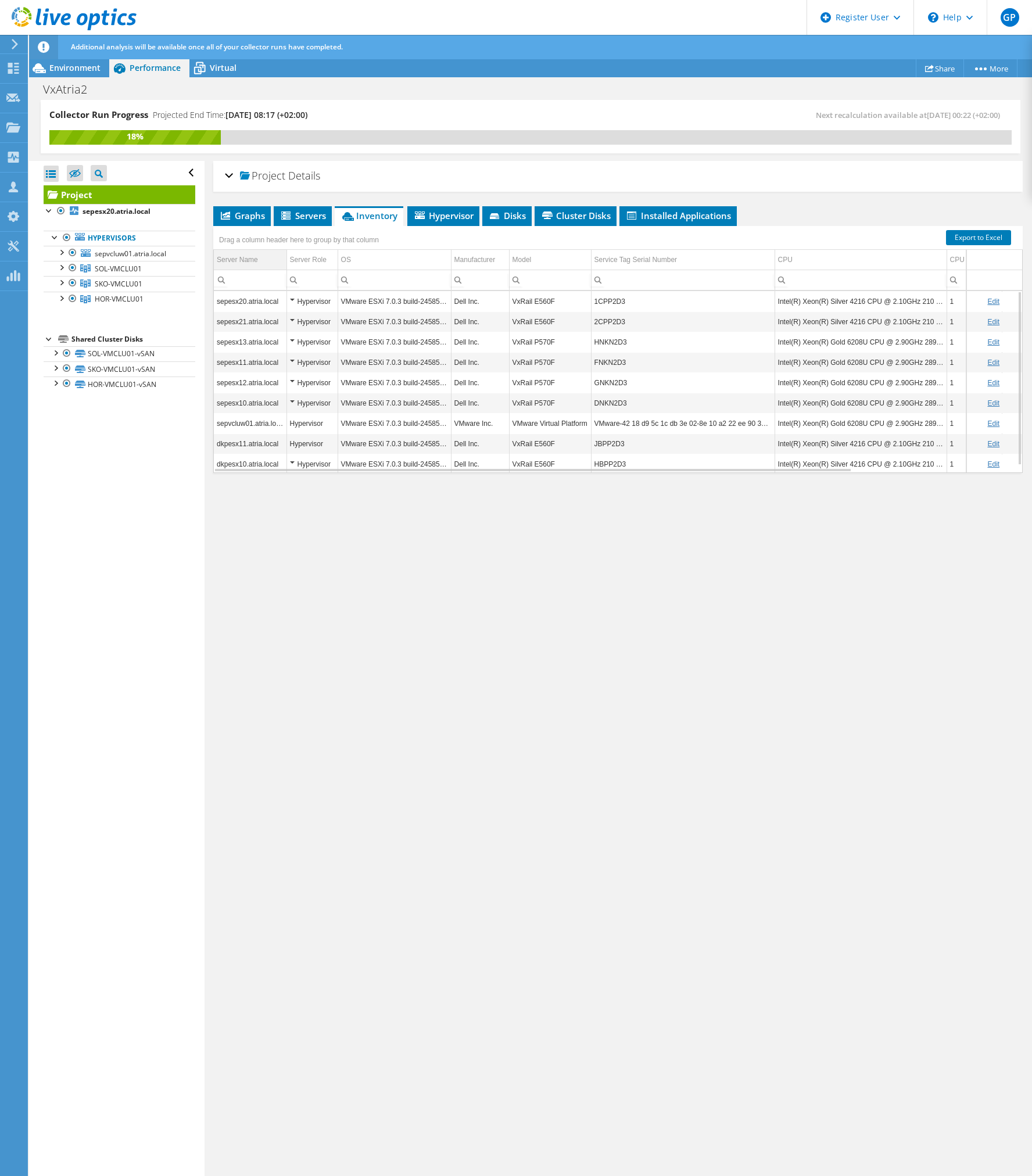
click at [245, 258] on div "Server Name" at bounding box center [237, 260] width 41 height 14
drag, startPoint x: 218, startPoint y: 258, endPoint x: 368, endPoint y: 303, distance: 156.6
click at [368, 303] on div "Drag a column header here to group by that column Server Name Server Role OS Ma…" at bounding box center [618, 350] width 810 height 247
click at [234, 341] on td "sepesx10.atria.local" at bounding box center [250, 342] width 73 height 20
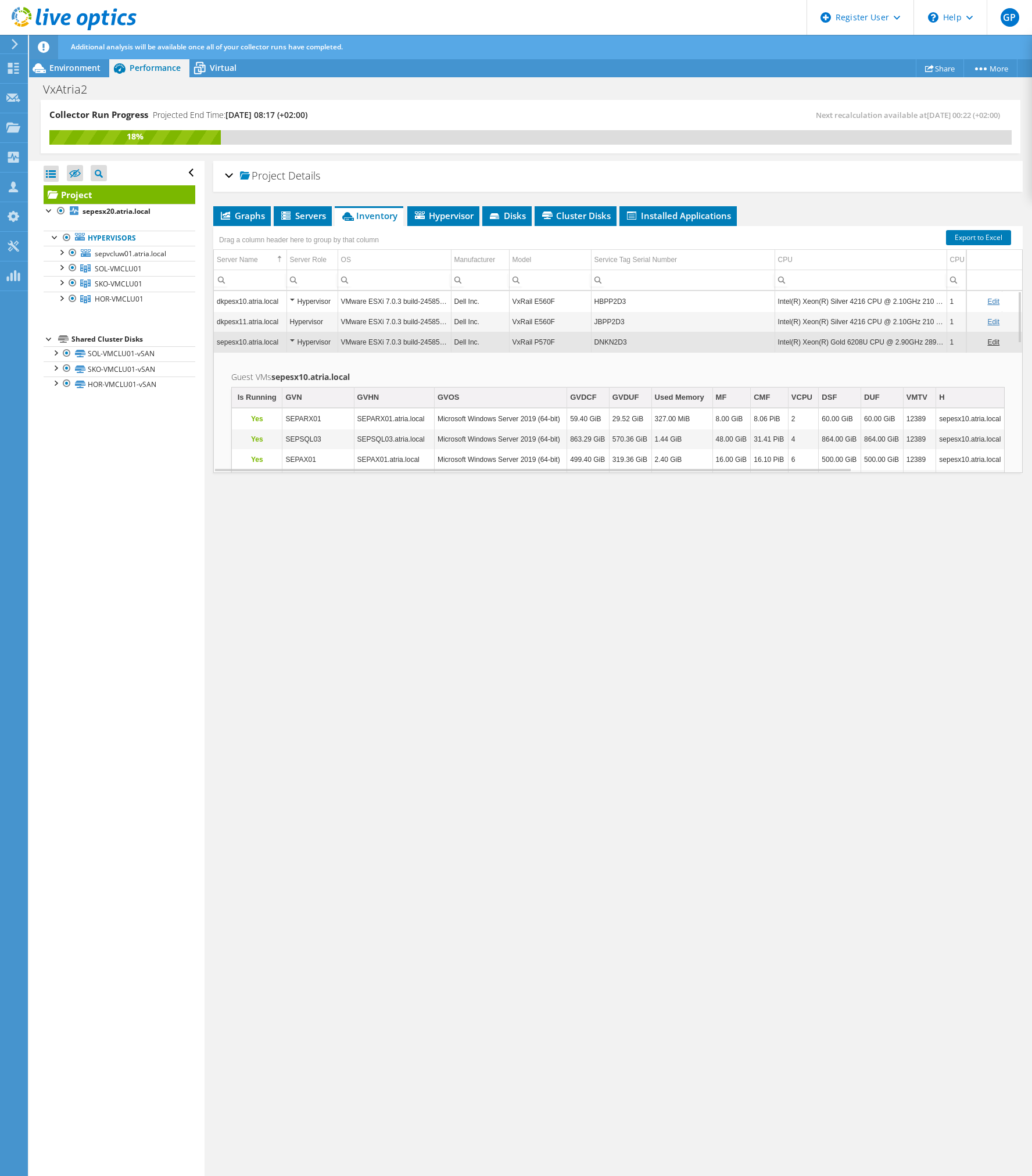
click at [275, 348] on td "sepesx10.atria.local" at bounding box center [250, 342] width 73 height 20
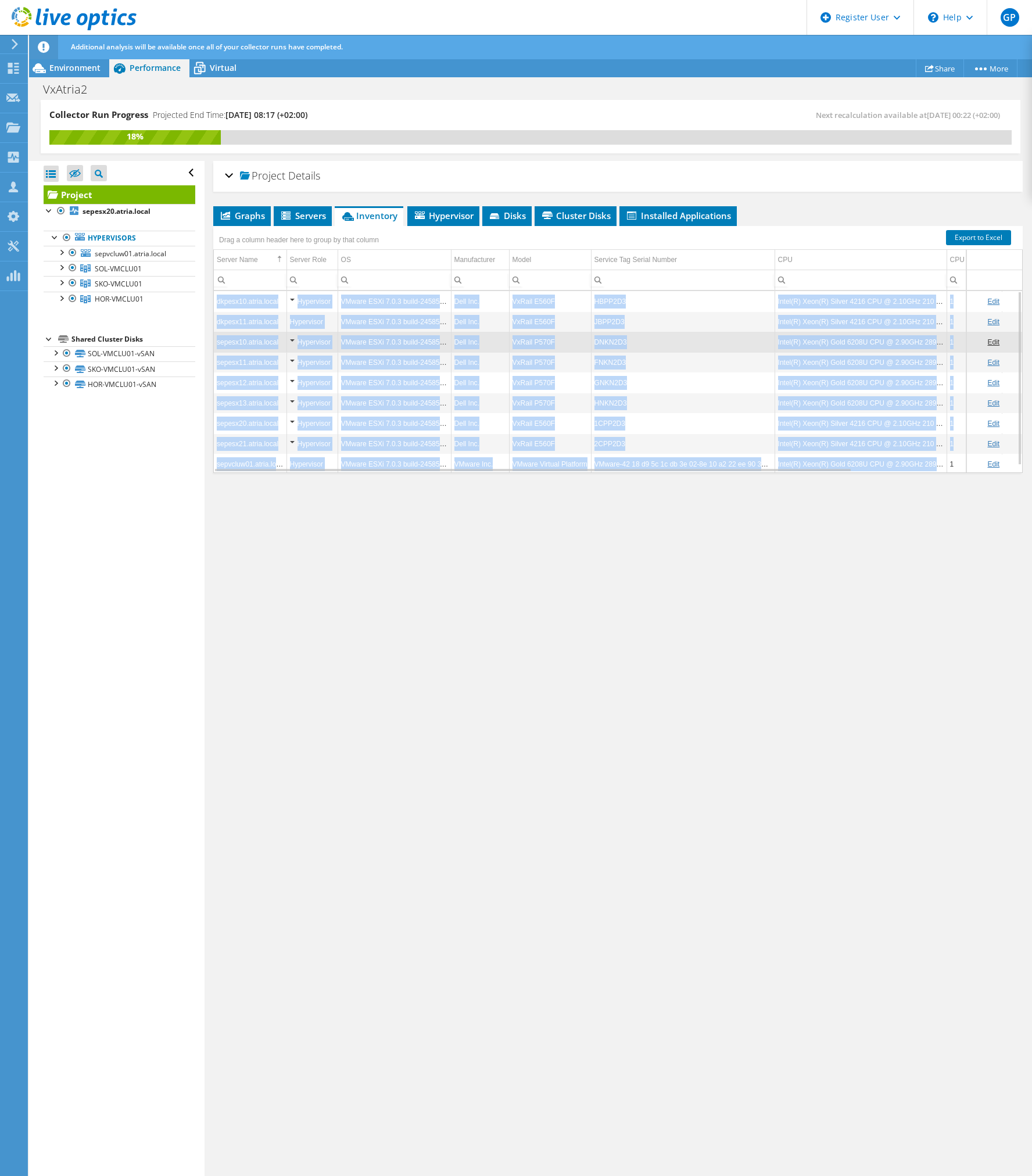
scroll to position [7, 0]
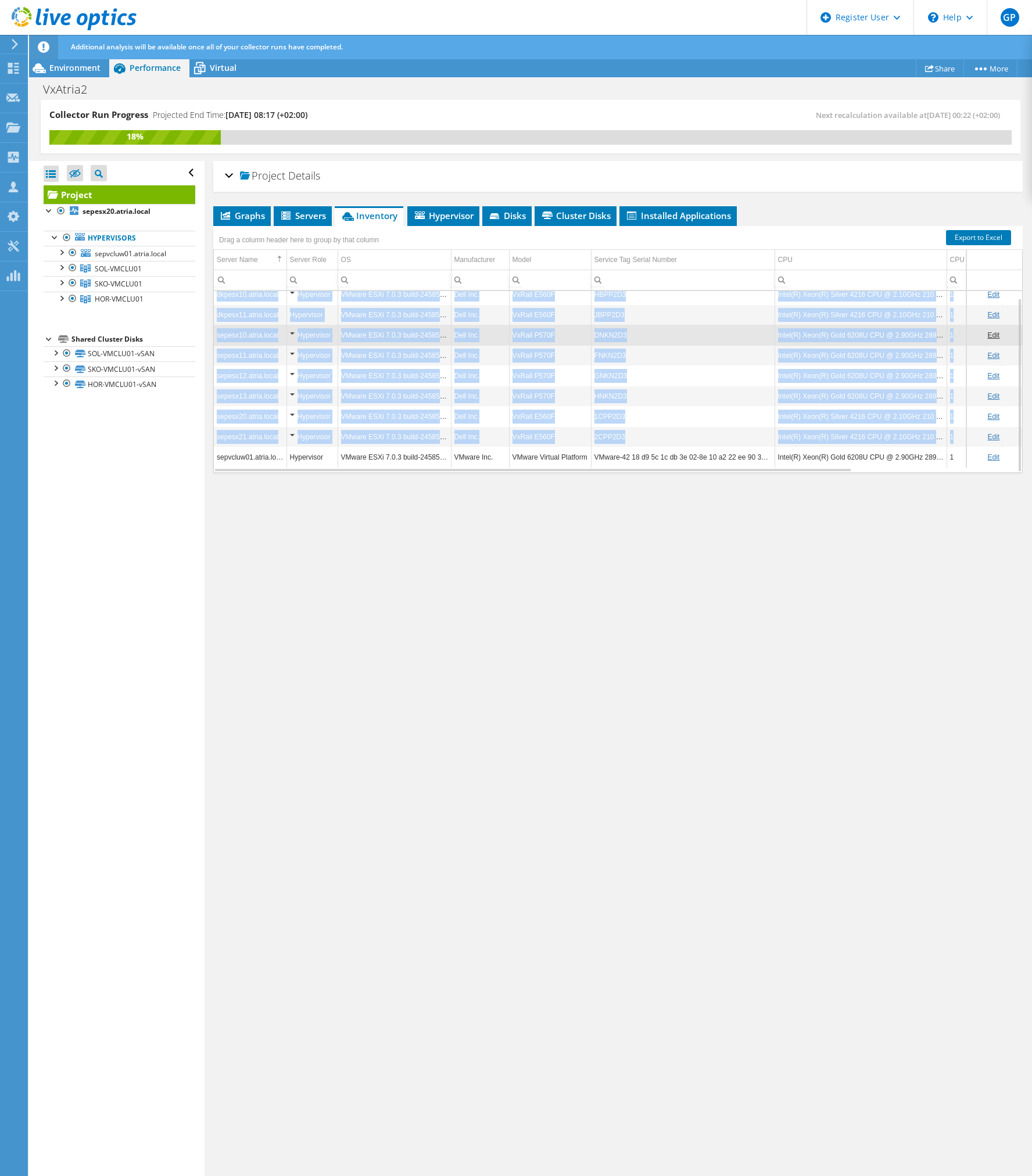
drag, startPoint x: 216, startPoint y: 303, endPoint x: 956, endPoint y: 441, distance: 752.8
click at [956, 441] on tbody "dkpesx10.atria.local Hypervisor VMware ESXi 7.0.3 build-24585291 Dell Inc. VxRa…" at bounding box center [715, 375] width 1003 height 183
copy tbody "loremi17.dolor.sitam Consectetu ADipis ELIt 5.6.5 seddo-28819237 Eius Tem. InCi…"
